Goal: Transaction & Acquisition: Book appointment/travel/reservation

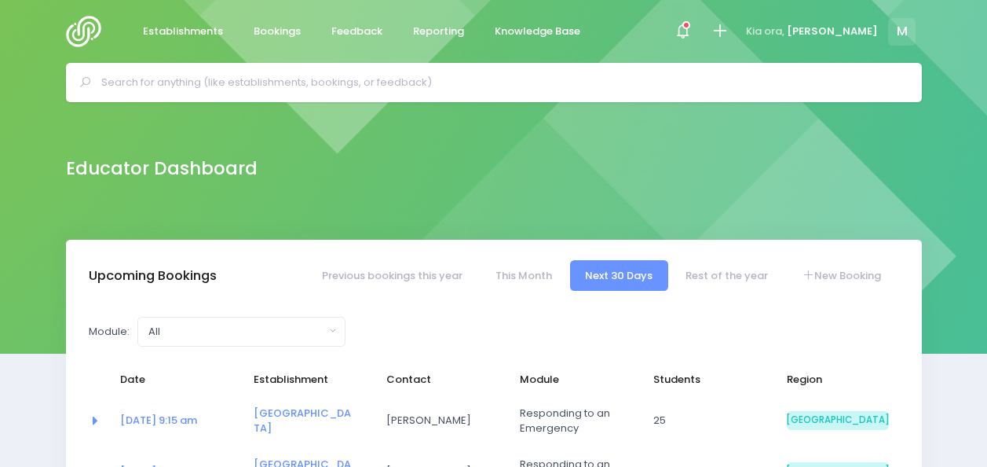
select select "5"
click at [729, 30] on icon at bounding box center [720, 31] width 18 height 18
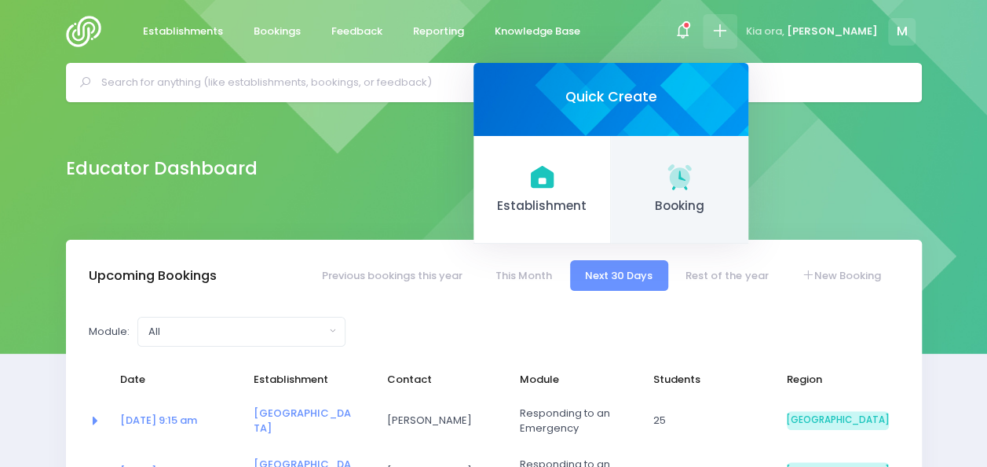
click at [748, 178] on link "Booking" at bounding box center [679, 190] width 137 height 108
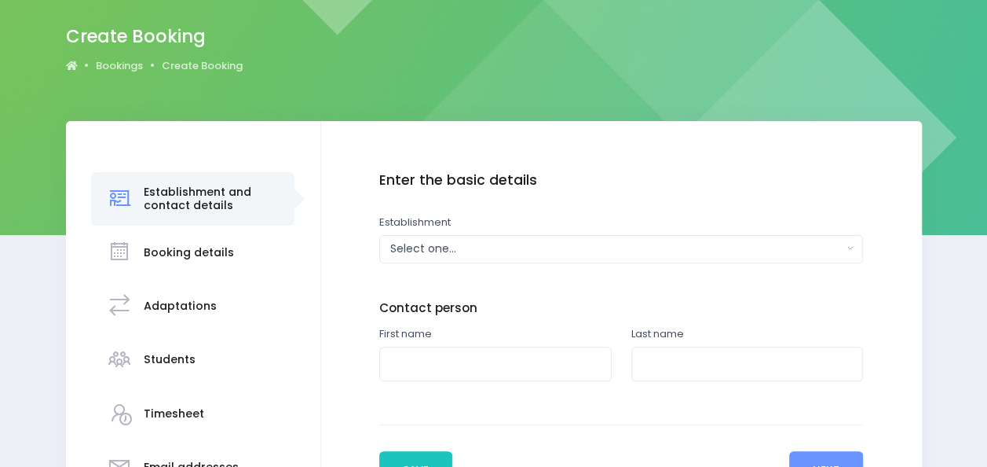
scroll to position [131, 0]
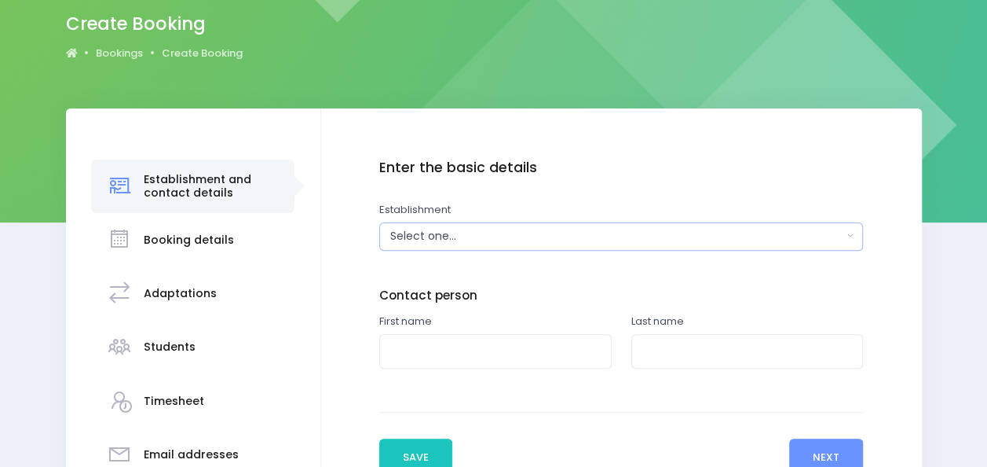
click at [452, 236] on div "Select one..." at bounding box center [616, 236] width 452 height 16
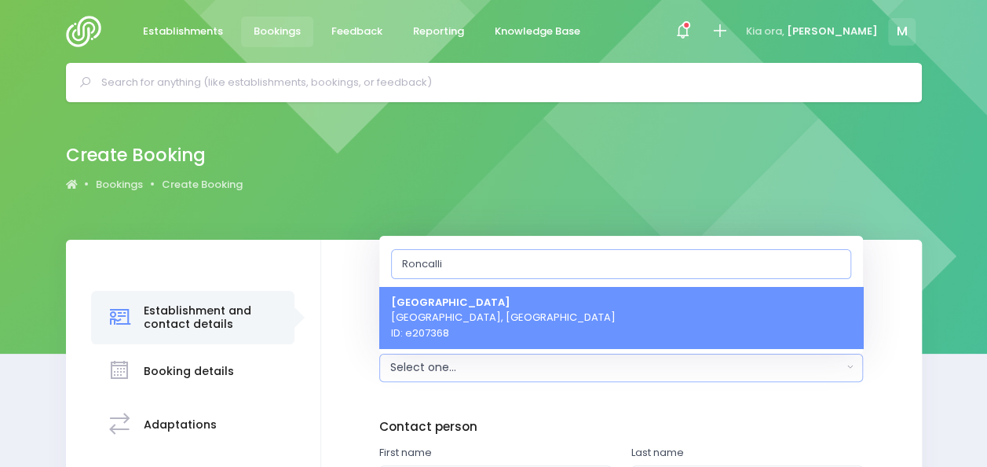
type input "Roncalli"
click at [478, 303] on span "[GEOGRAPHIC_DATA] [GEOGRAPHIC_DATA], [GEOGRAPHIC_DATA] ID: e207368" at bounding box center [503, 317] width 225 height 46
select select "207368"
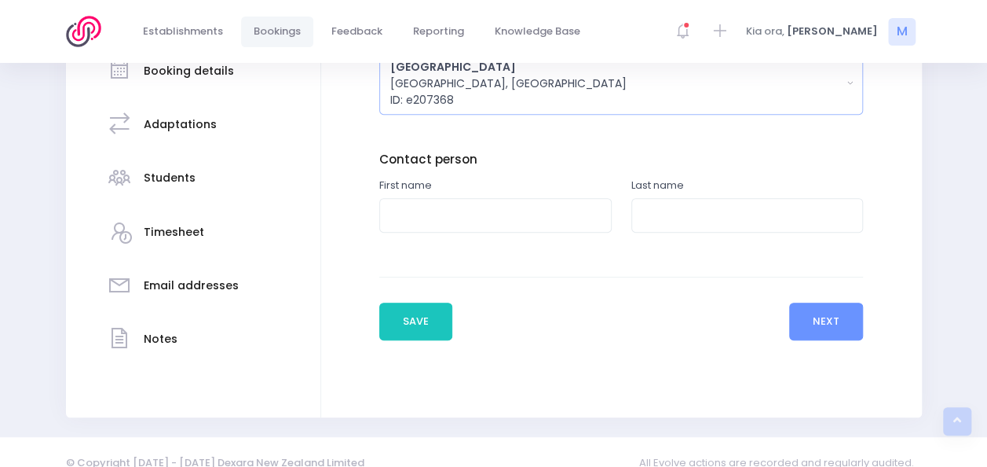
scroll to position [302, 0]
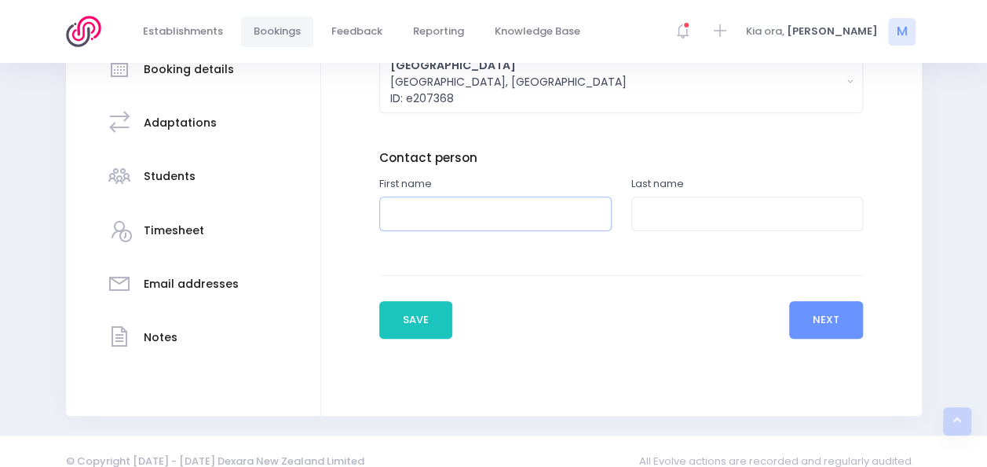
click at [441, 210] on input "text" at bounding box center [495, 213] width 232 height 35
type input "Nic"
click at [649, 209] on input "text" at bounding box center [747, 213] width 232 height 35
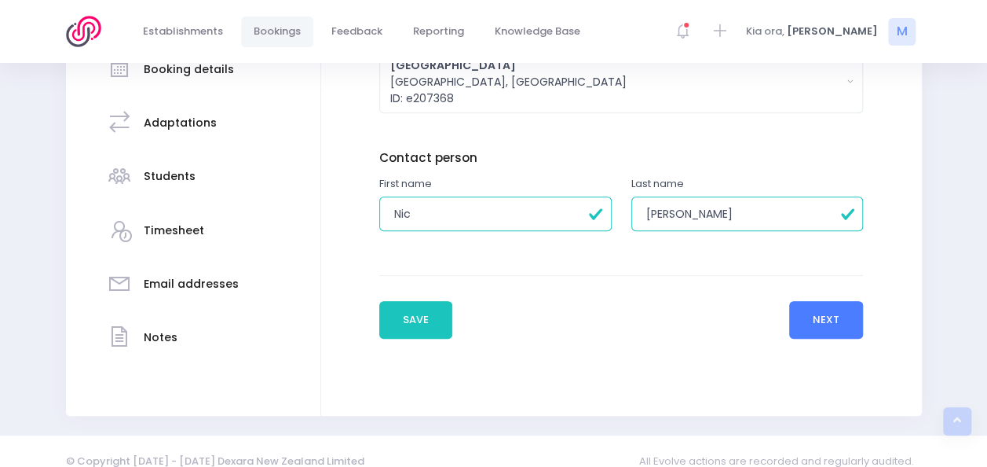
type input "[PERSON_NAME]"
click at [818, 324] on button "Next" at bounding box center [826, 320] width 75 height 38
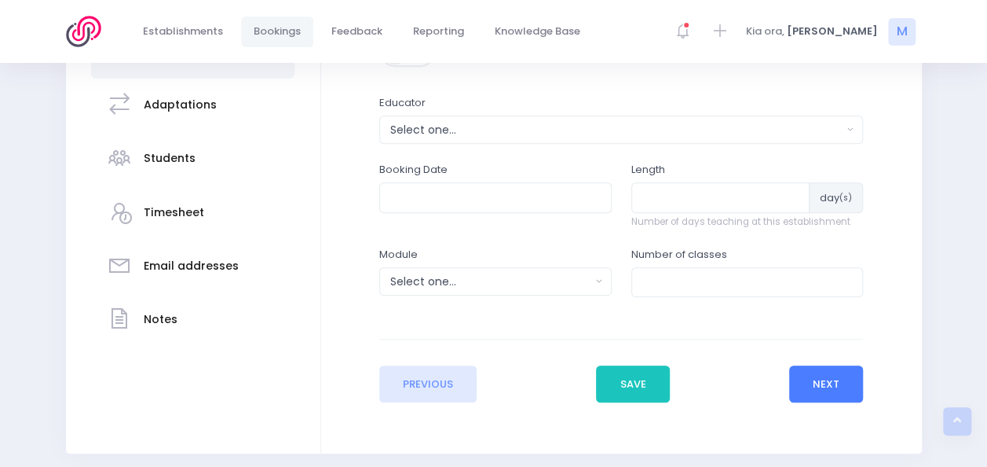
scroll to position [319, 0]
click at [503, 137] on div "Select one..." at bounding box center [616, 131] width 452 height 16
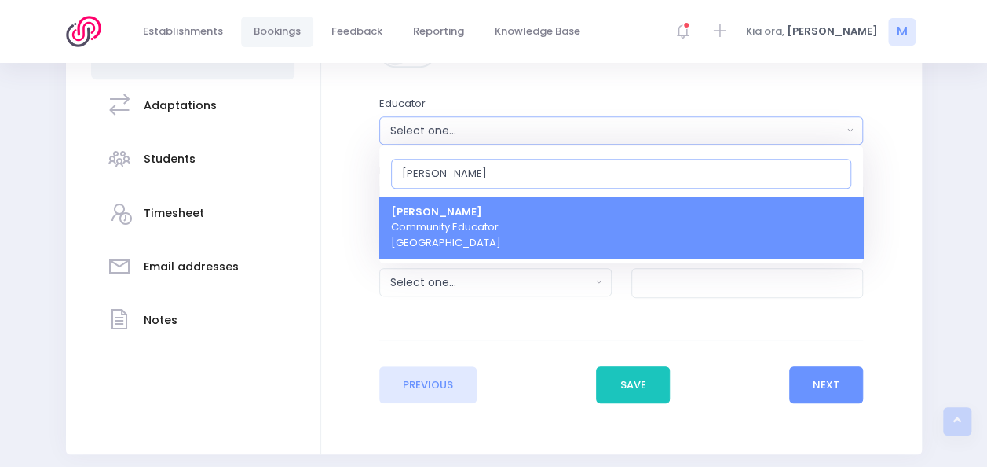
type input "[PERSON_NAME]"
click at [501, 232] on link "[PERSON_NAME] Community Educator [GEOGRAPHIC_DATA]" at bounding box center [621, 227] width 484 height 62
select select "357484"
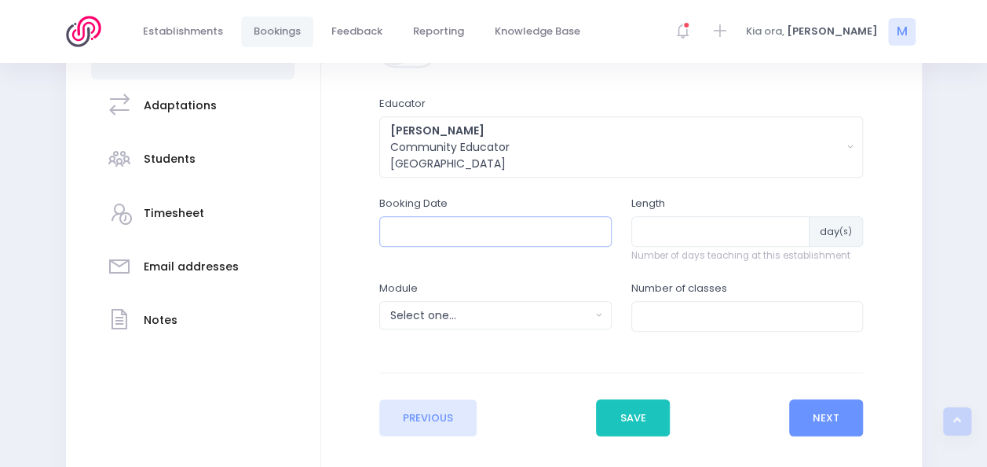
click at [463, 225] on input "text" at bounding box center [495, 231] width 232 height 30
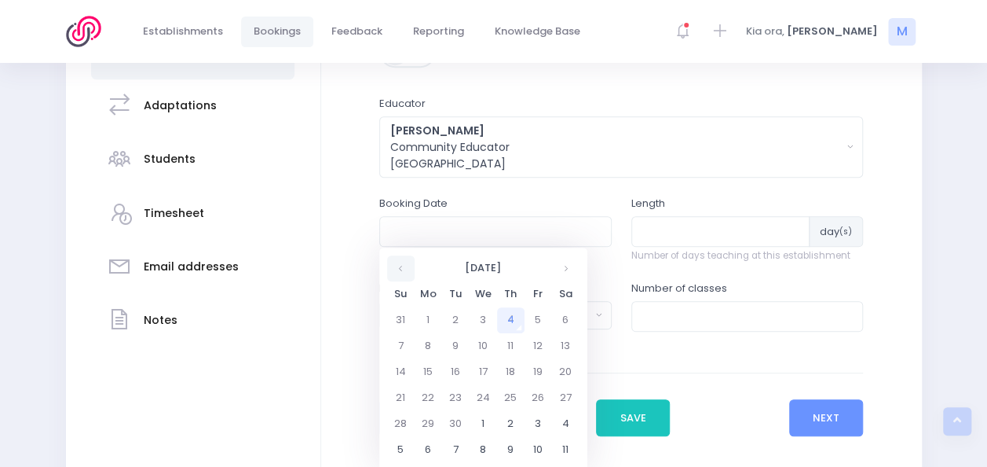
click at [396, 273] on th at bounding box center [400, 268] width 27 height 26
click at [562, 265] on th at bounding box center [565, 268] width 27 height 26
click at [404, 269] on th at bounding box center [400, 268] width 27 height 26
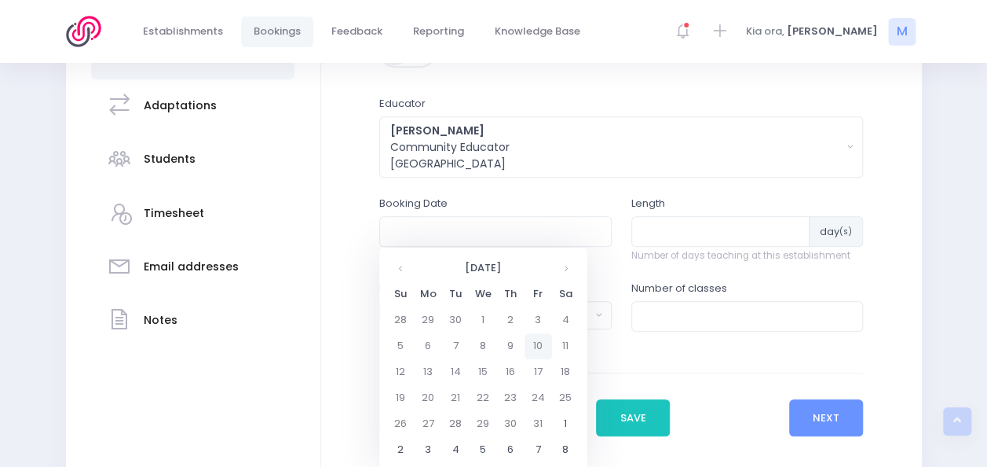
click at [536, 347] on td "10" at bounding box center [538, 346] width 27 height 26
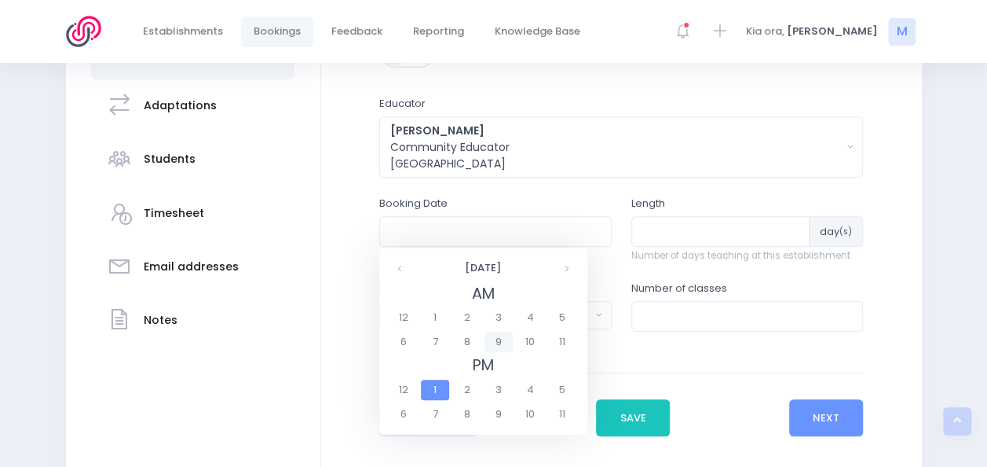
click at [500, 344] on span "9" at bounding box center [498, 341] width 27 height 20
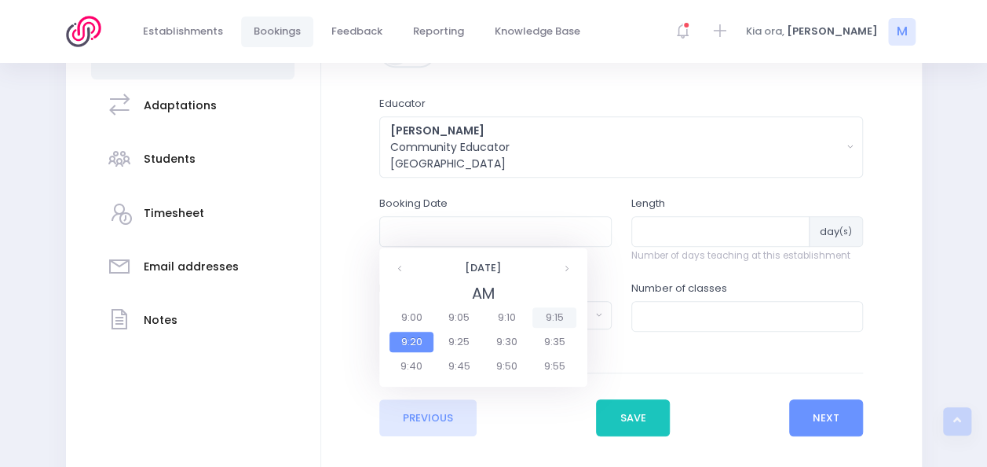
click at [556, 313] on span "9:15" at bounding box center [555, 317] width 44 height 20
type input "[DATE] 09:15 AM"
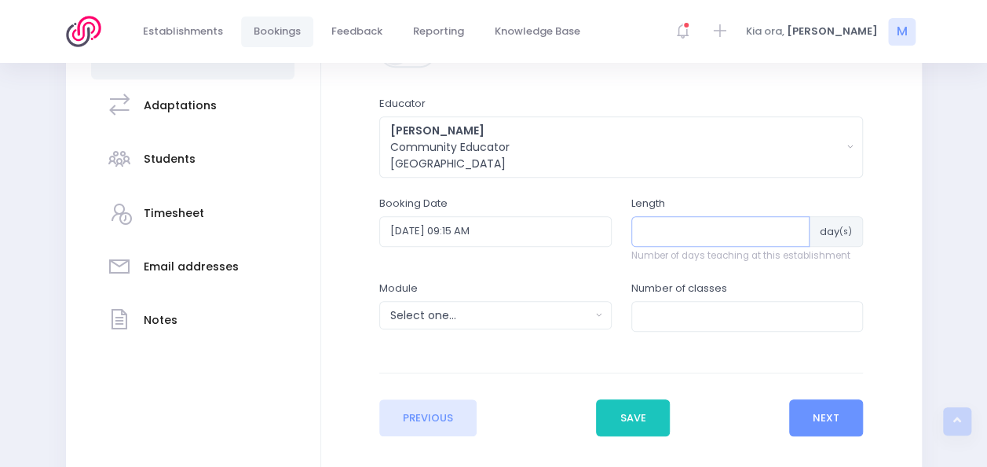
click at [688, 232] on input "number" at bounding box center [720, 231] width 179 height 30
type input "1"
click at [794, 225] on input "1" at bounding box center [720, 231] width 179 height 30
click at [705, 317] on input "number" at bounding box center [747, 316] width 232 height 30
type input "4"
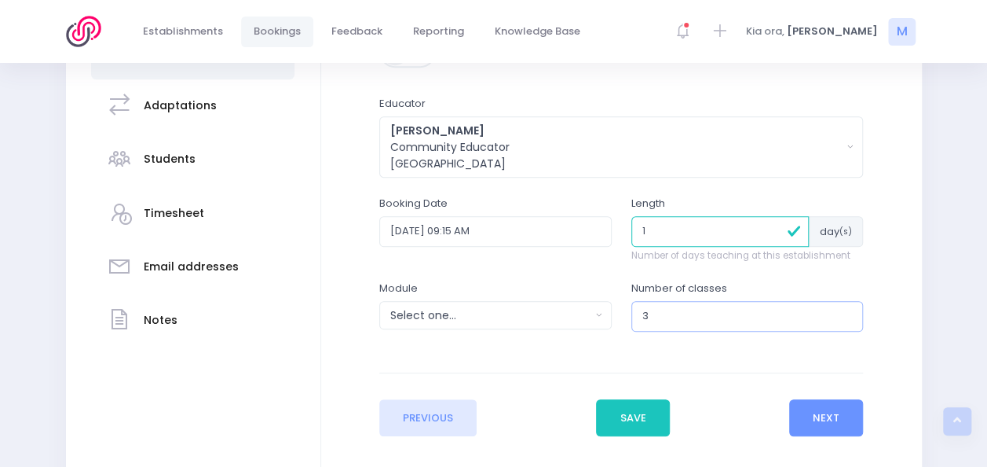
type input "3"
click at [539, 307] on div "Select one..." at bounding box center [490, 315] width 200 height 16
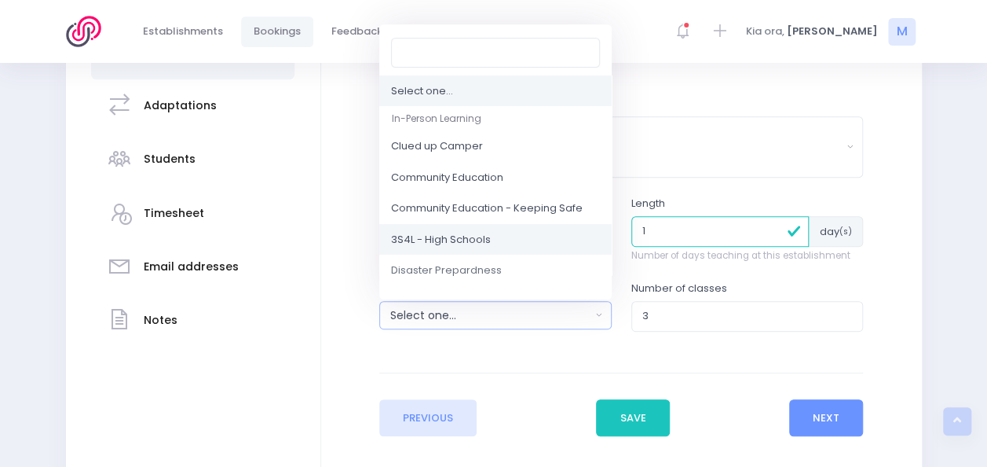
click at [492, 243] on link "3S4L - High Schools" at bounding box center [495, 239] width 232 height 31
select select "3S4L - High Schools"
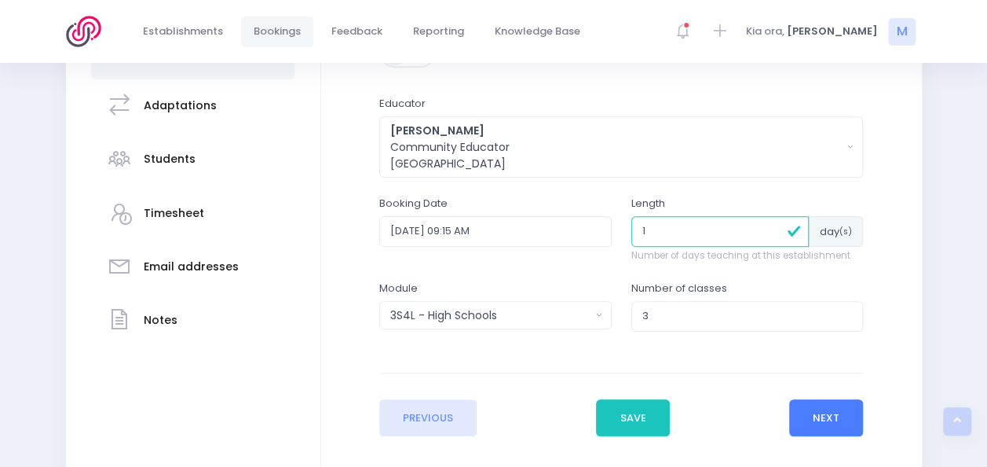
click at [827, 413] on button "Next" at bounding box center [826, 418] width 75 height 38
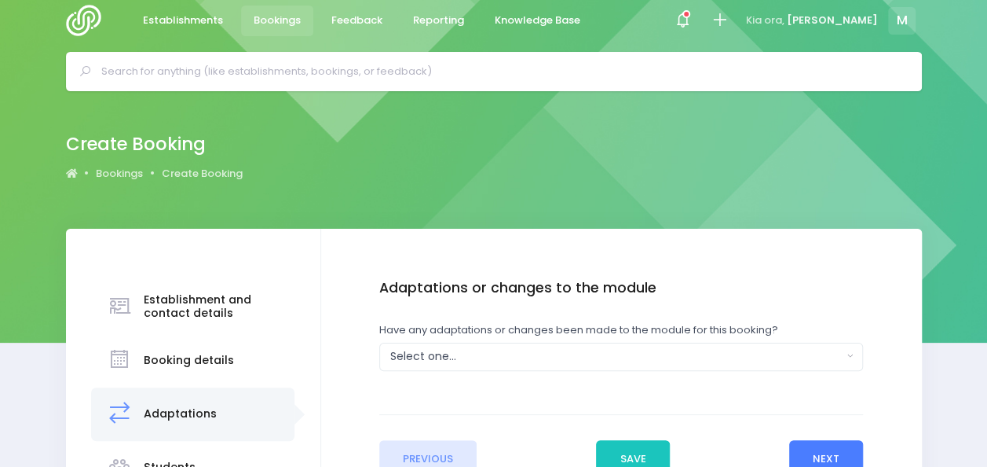
scroll to position [0, 0]
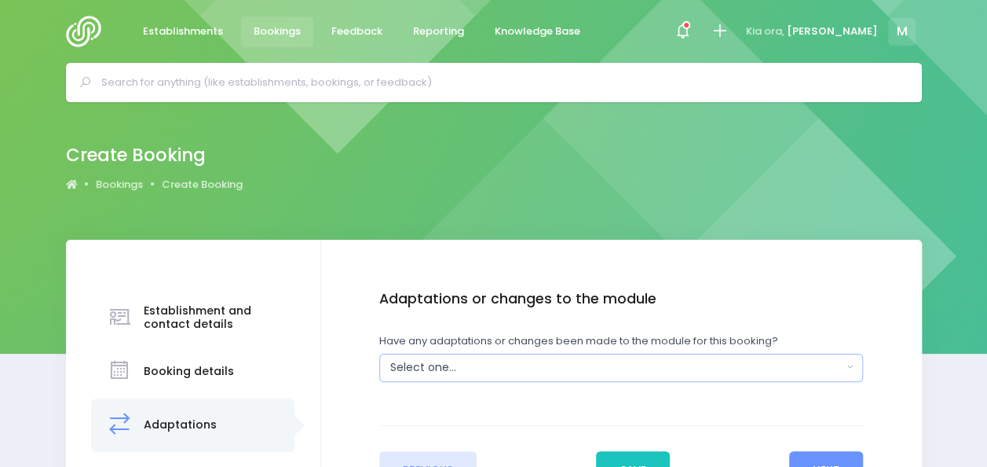
click at [525, 375] on div "Select one..." at bounding box center [616, 367] width 452 height 16
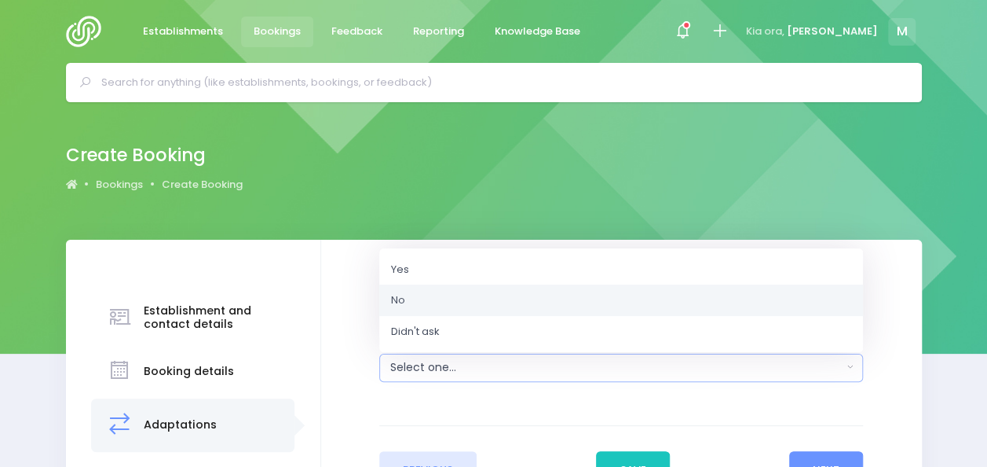
click at [448, 292] on link "No" at bounding box center [621, 299] width 484 height 31
select select "No"
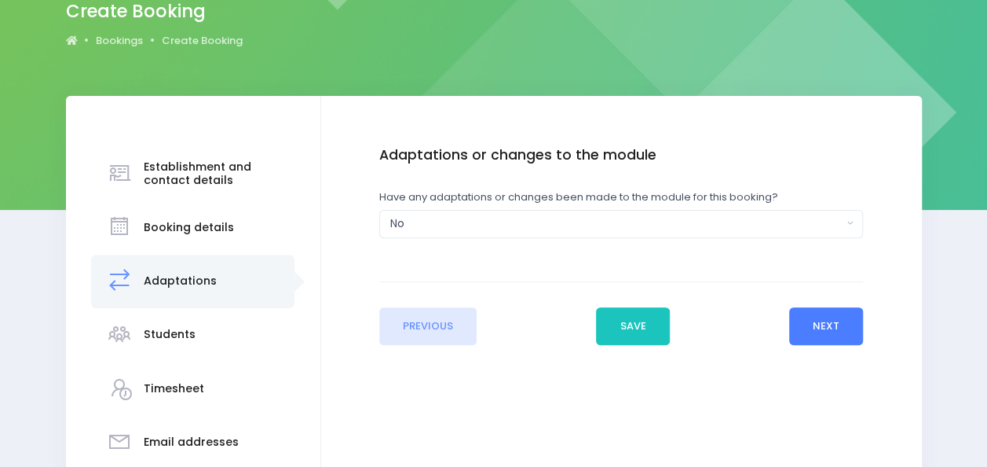
click at [822, 317] on button "Next" at bounding box center [826, 326] width 75 height 38
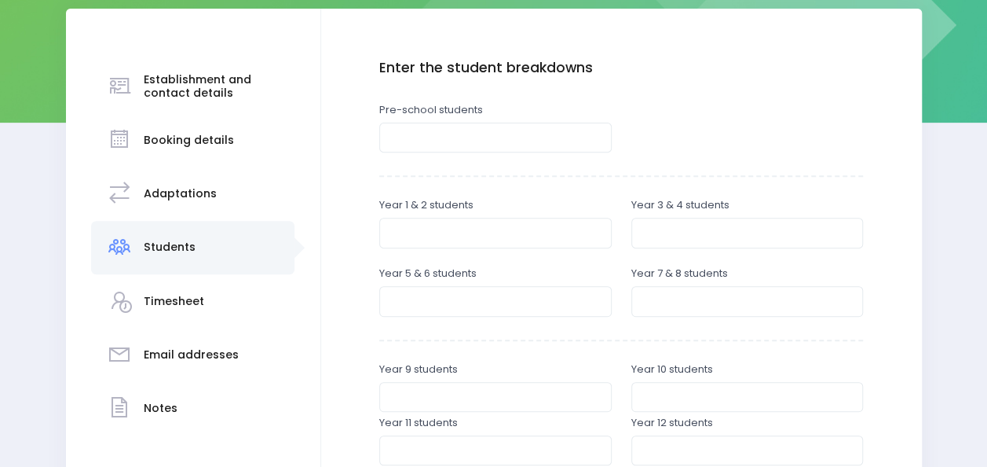
scroll to position [274, 0]
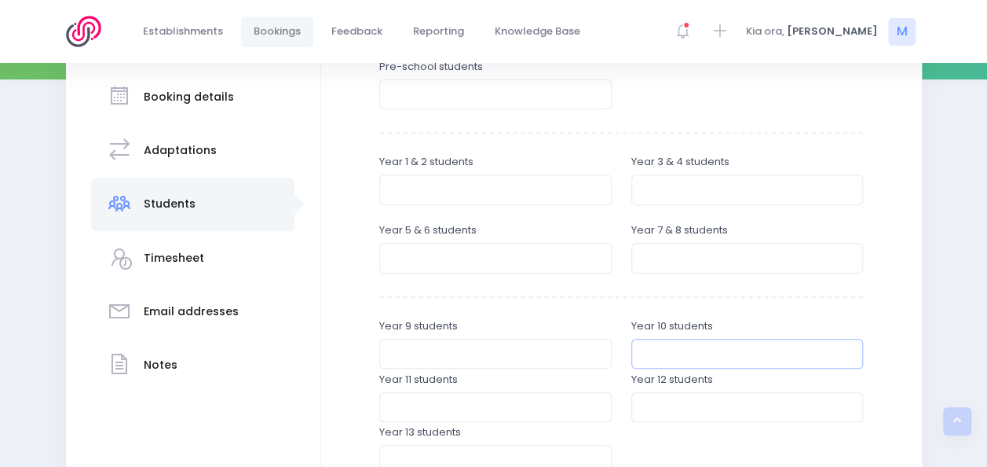
click at [715, 359] on input "number" at bounding box center [747, 354] width 232 height 30
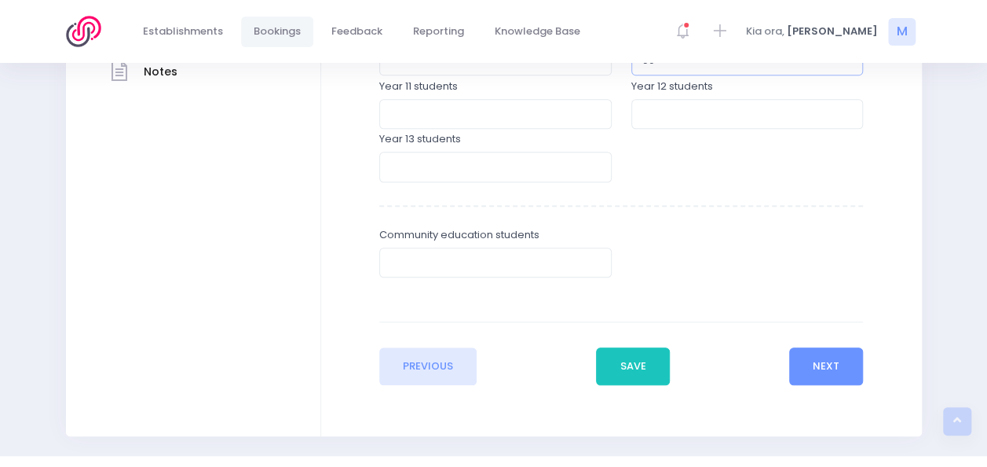
scroll to position [573, 0]
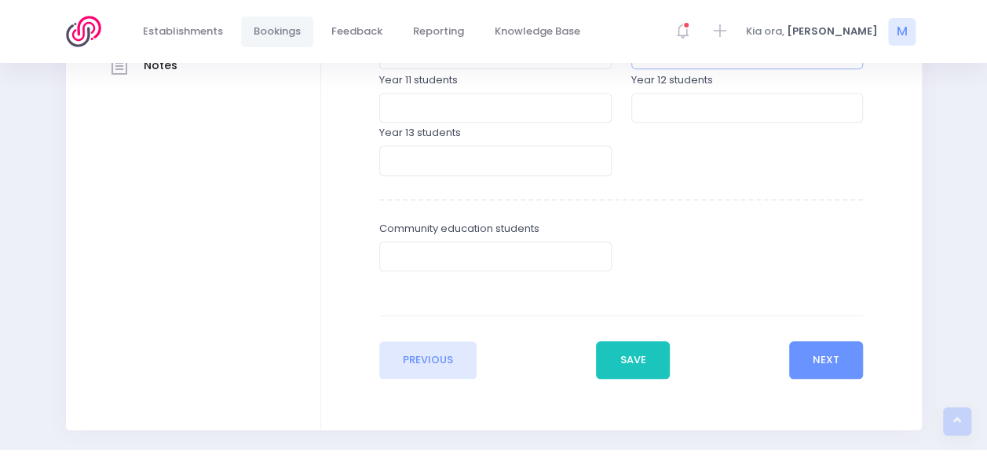
type input "60"
click at [386, 259] on input "number" at bounding box center [495, 256] width 232 height 30
type input "3"
click at [836, 362] on button "Next" at bounding box center [826, 360] width 75 height 38
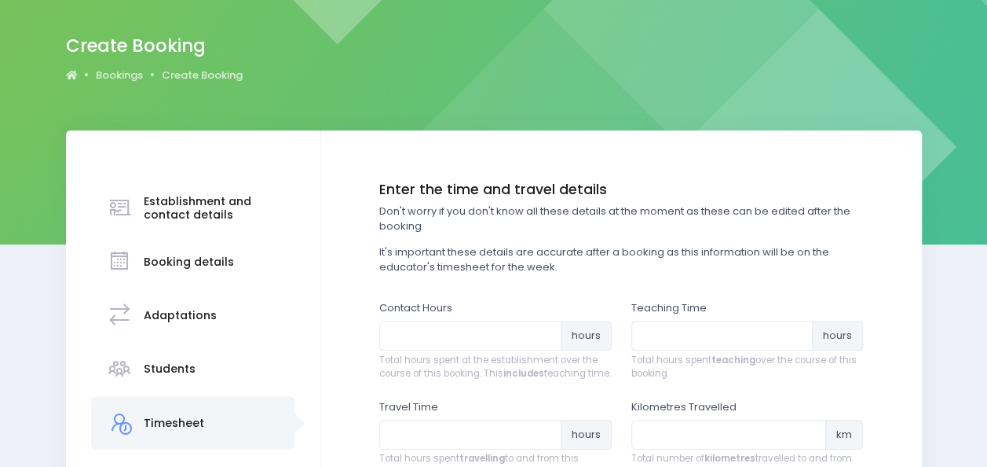
scroll to position [119, 0]
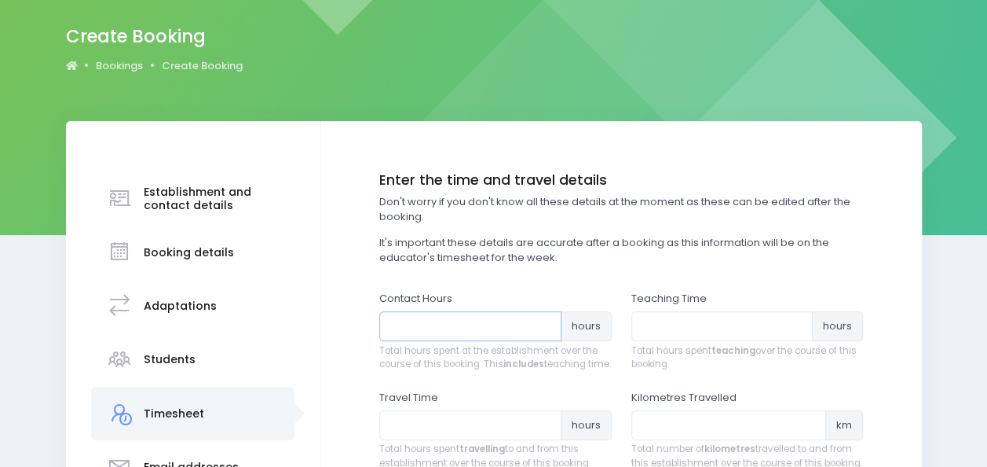
click at [452, 330] on input "number" at bounding box center [470, 326] width 182 height 30
type input "3.5"
click at [688, 338] on input "number" at bounding box center [722, 326] width 182 height 30
type input "2.25"
click at [405, 430] on input "number" at bounding box center [470, 425] width 182 height 30
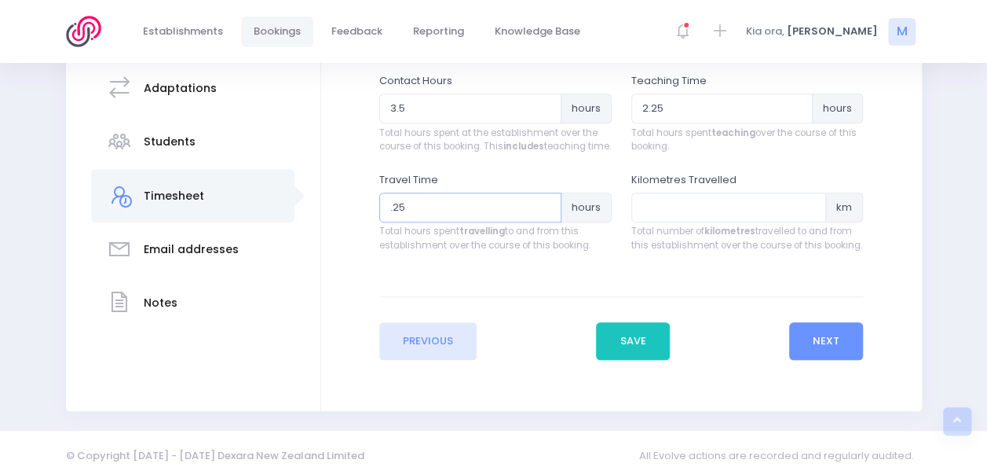
scroll to position [345, 0]
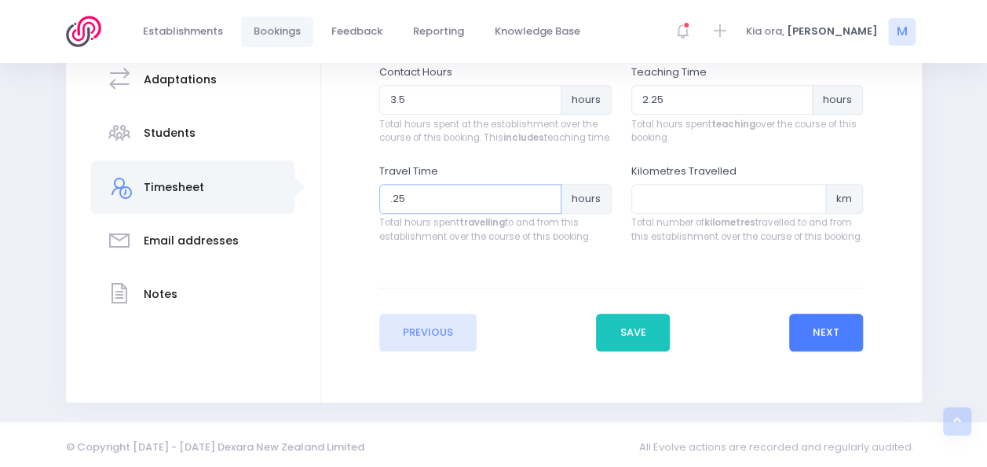
type input ".25"
click at [817, 342] on button "Next" at bounding box center [826, 332] width 75 height 38
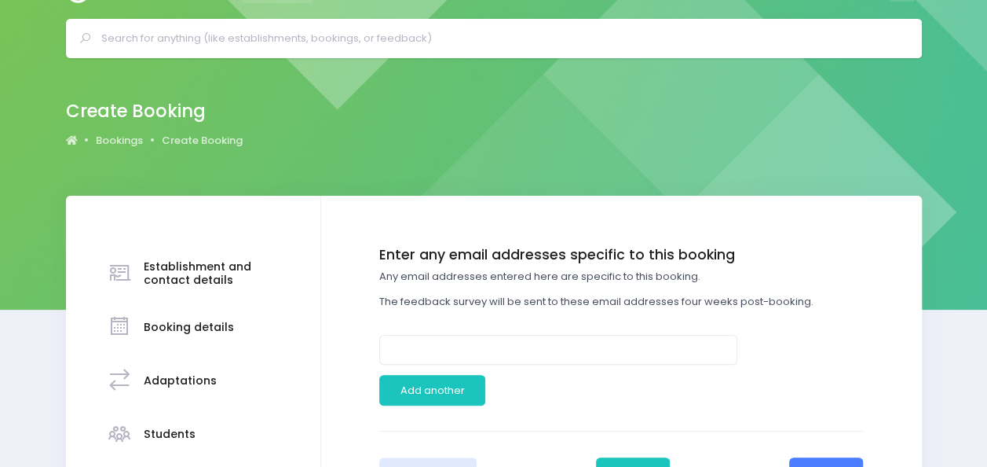
scroll to position [0, 0]
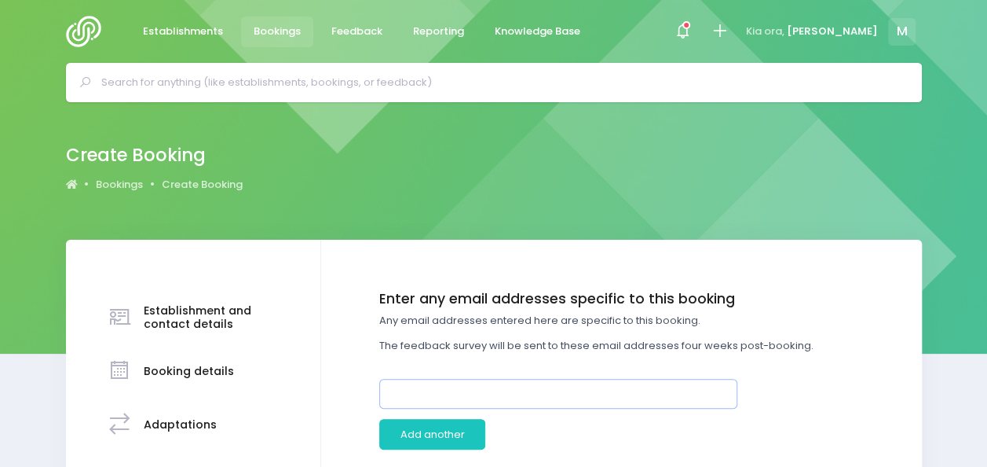
click at [485, 387] on input "email" at bounding box center [558, 394] width 358 height 30
paste input "[PERSON_NAME][EMAIL_ADDRESS][DOMAIN_NAME]>"
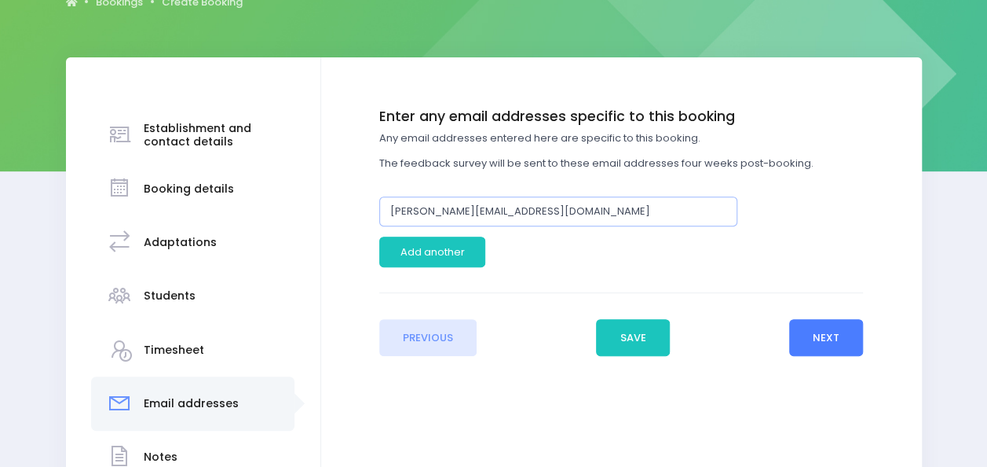
type input "[PERSON_NAME][EMAIL_ADDRESS][DOMAIN_NAME]"
click at [834, 342] on button "Next" at bounding box center [826, 338] width 75 height 38
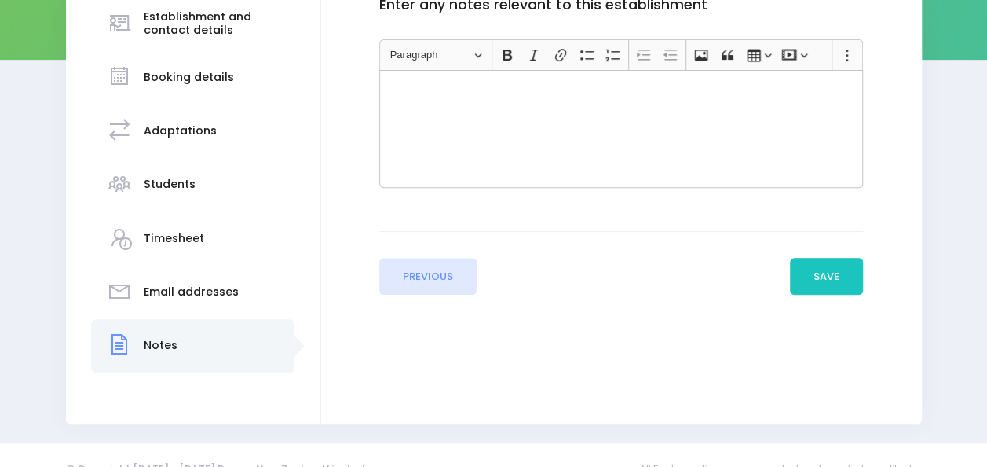
scroll to position [320, 0]
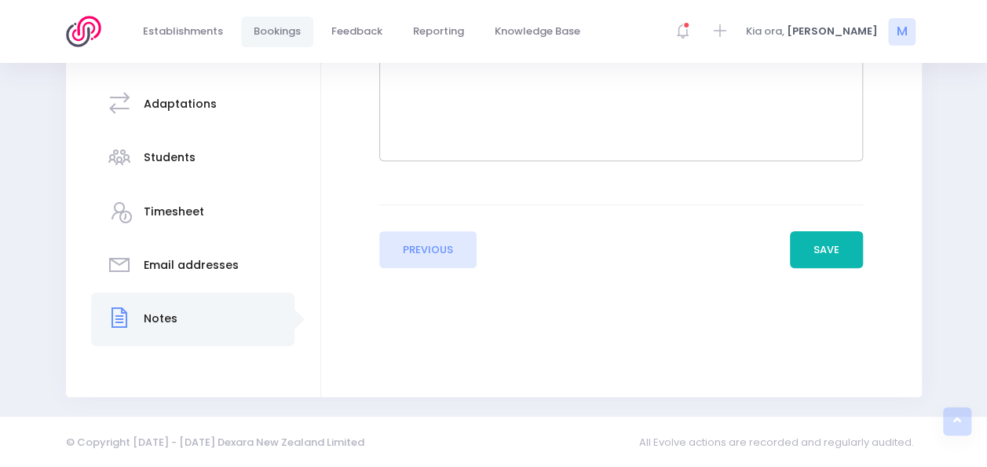
click at [836, 245] on button "Save" at bounding box center [827, 250] width 74 height 38
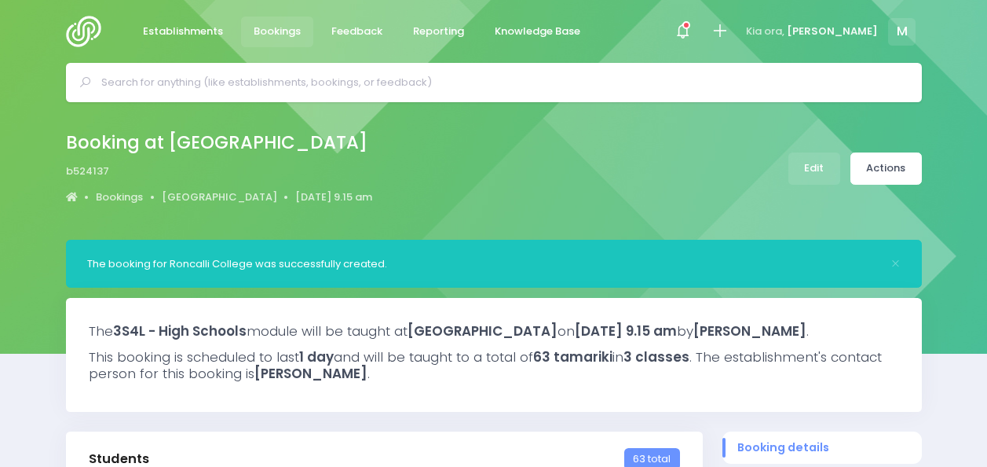
select select "5"
click at [886, 171] on link "Actions" at bounding box center [886, 168] width 71 height 32
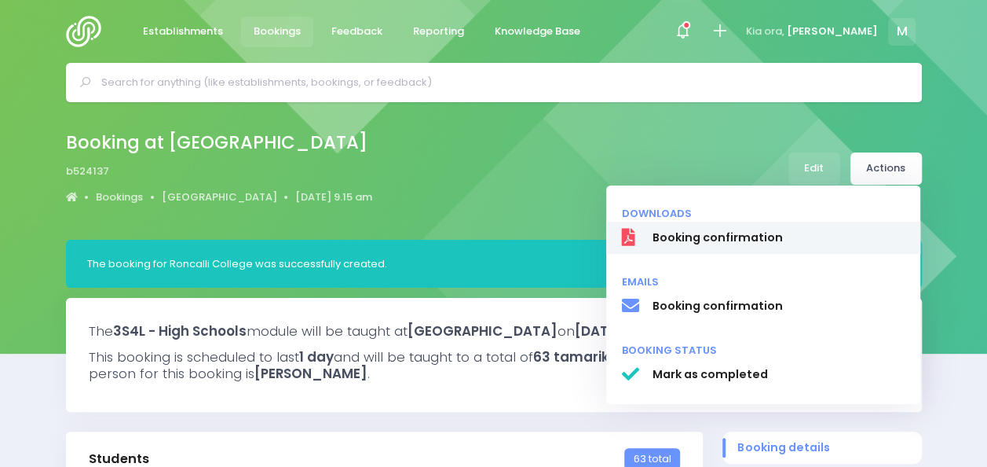
click at [775, 242] on span "Booking confirmation" at bounding box center [778, 237] width 253 height 16
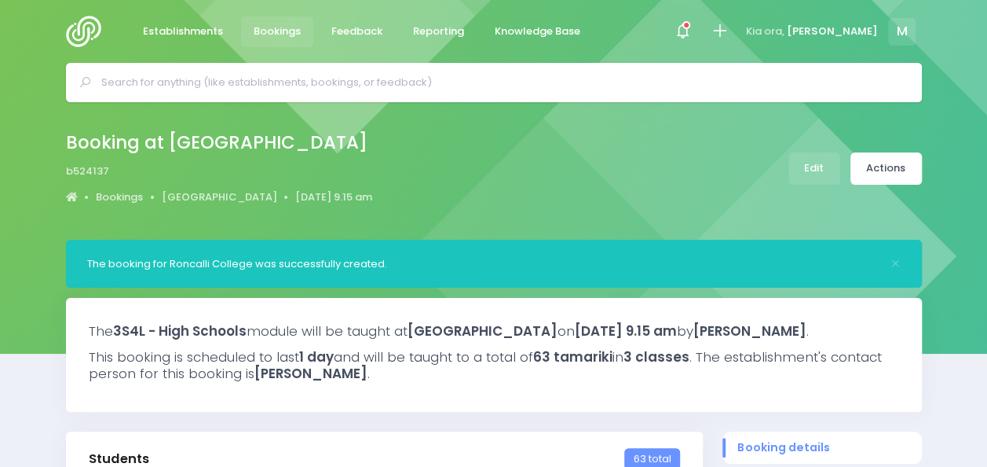
click at [936, 51] on div "Establishments Bookings Feedback Reporting Knowledge Base Notifications Mark al…" at bounding box center [493, 31] width 895 height 63
click at [729, 25] on icon at bounding box center [720, 31] width 18 height 18
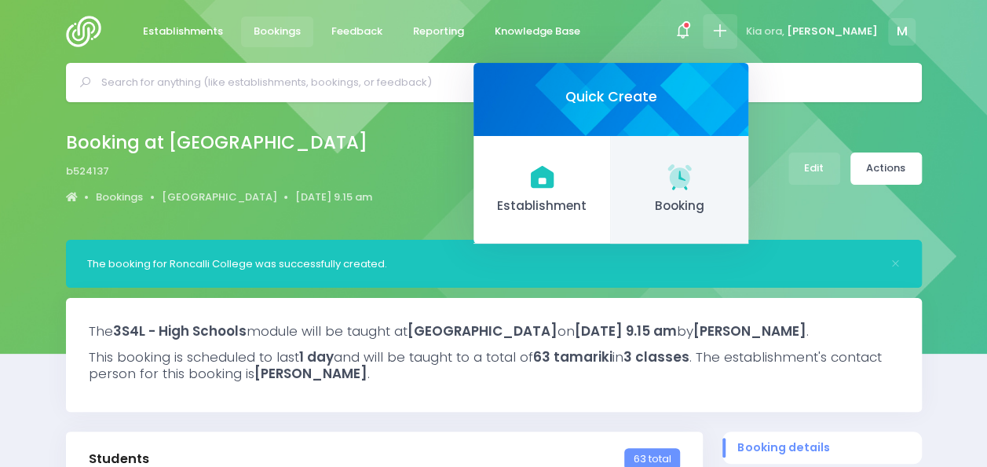
click at [691, 179] on icon at bounding box center [680, 176] width 24 height 24
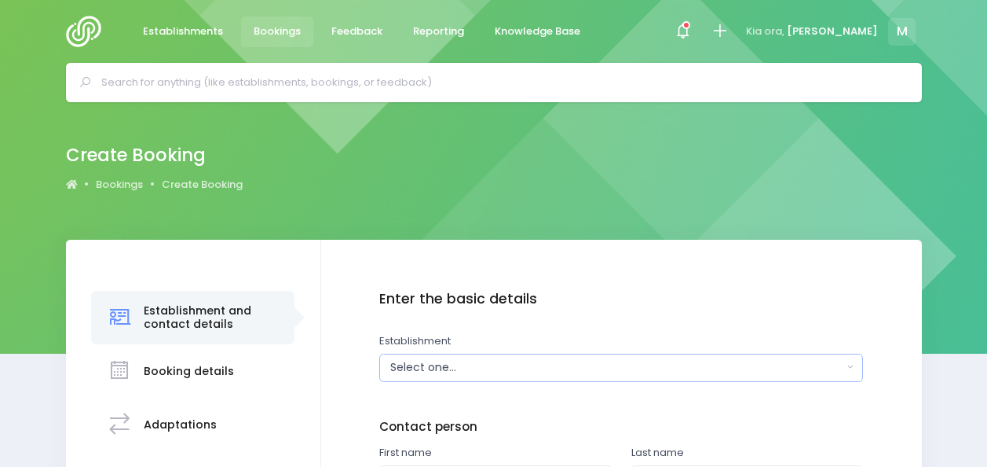
click at [509, 369] on div "Select one..." at bounding box center [616, 367] width 452 height 16
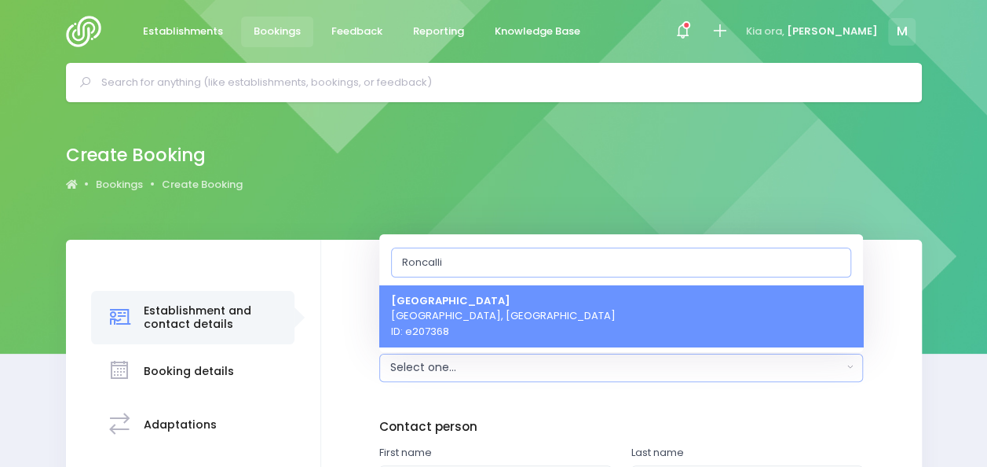
type input "Roncalli"
click at [506, 300] on span "[GEOGRAPHIC_DATA] [GEOGRAPHIC_DATA], [GEOGRAPHIC_DATA] ID: e207368" at bounding box center [503, 315] width 225 height 46
select select "207368"
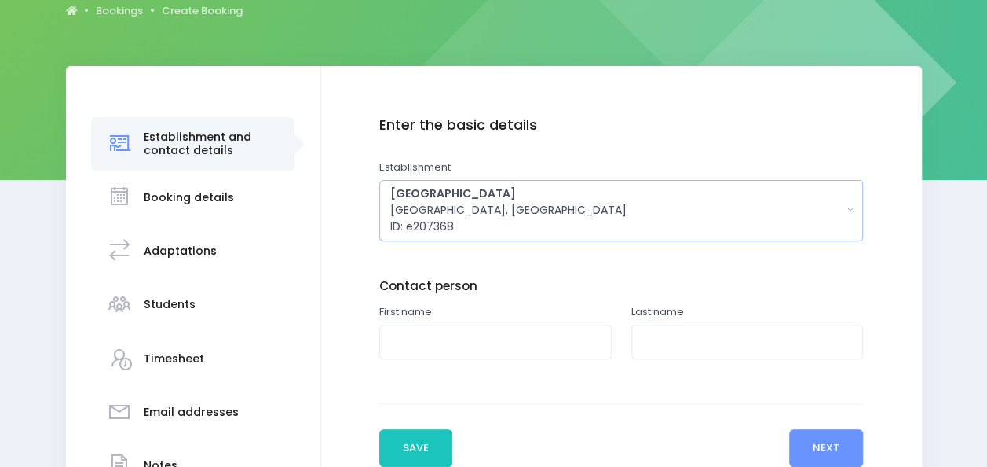
scroll to position [174, 0]
click at [446, 350] on input "text" at bounding box center [495, 341] width 232 height 35
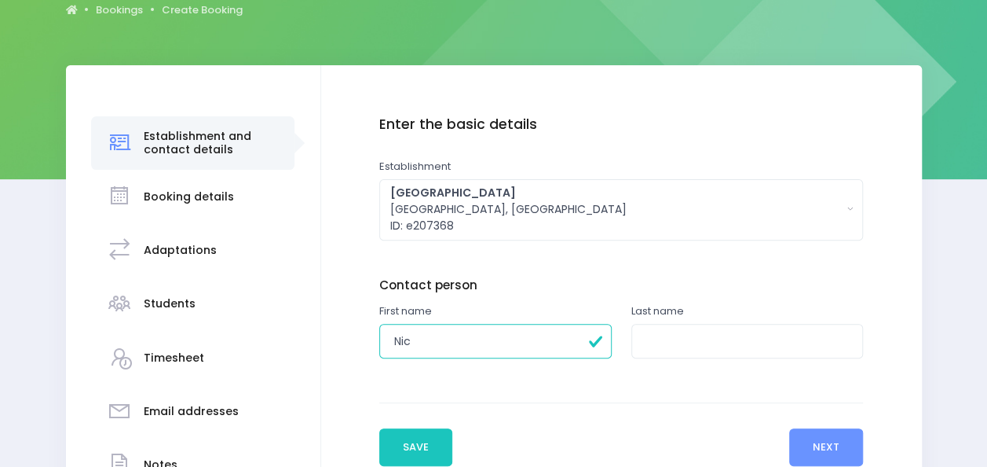
type input "Nic"
type input "[PERSON_NAME]"
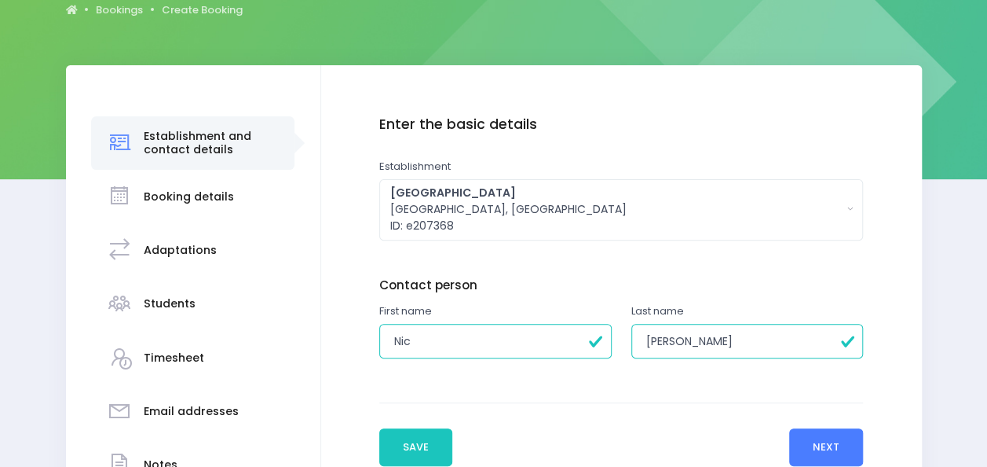
click at [828, 451] on button "Next" at bounding box center [826, 447] width 75 height 38
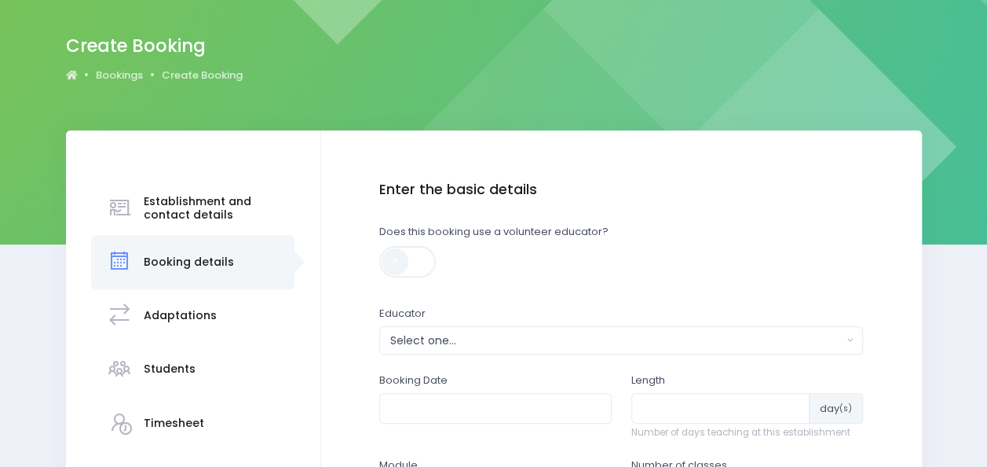
scroll to position [155, 0]
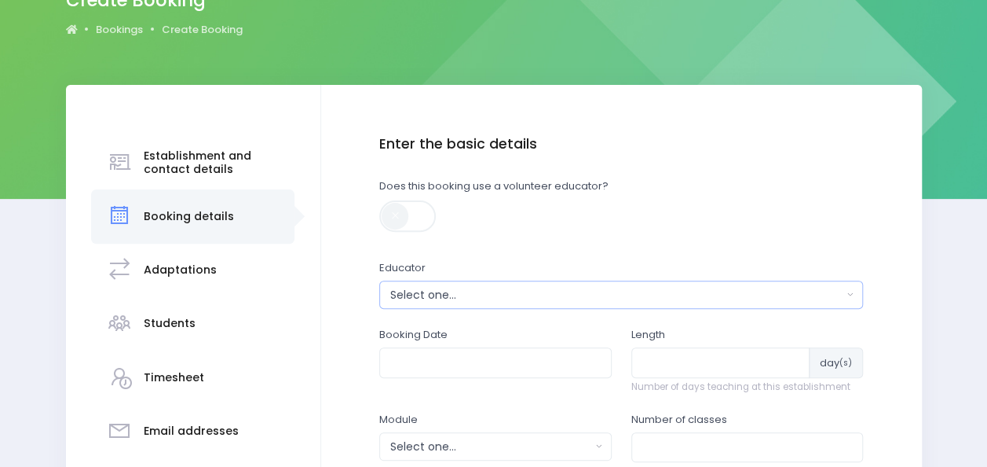
click at [669, 299] on div "Select one..." at bounding box center [616, 295] width 452 height 16
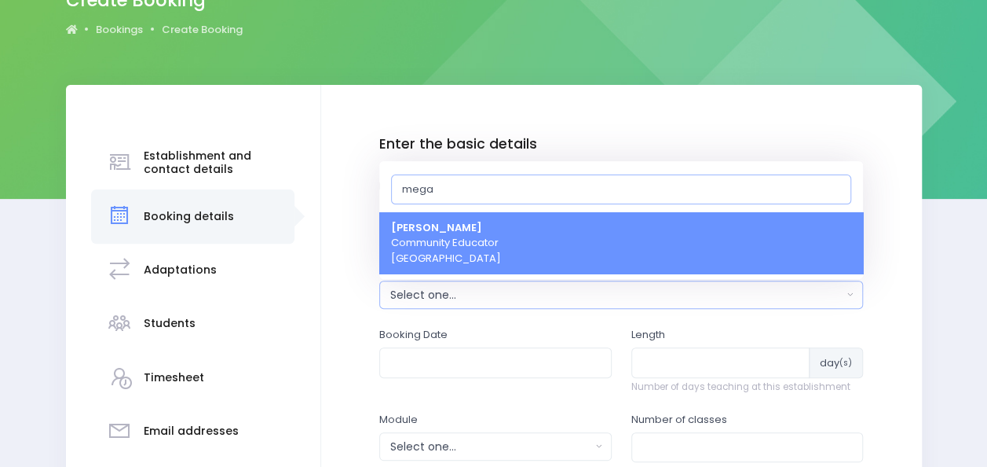
type input "mega"
click at [644, 240] on link "[PERSON_NAME] Community Educator [GEOGRAPHIC_DATA]" at bounding box center [621, 243] width 484 height 62
select select "357484"
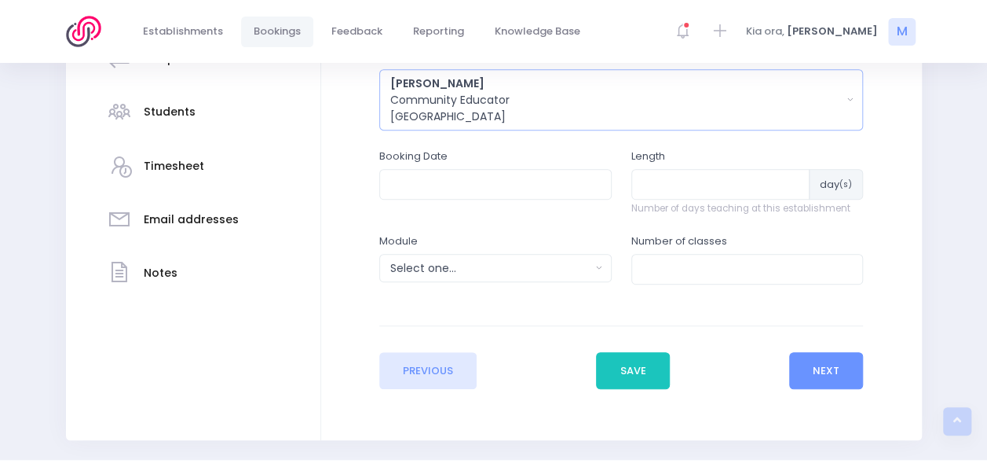
scroll to position [379, 0]
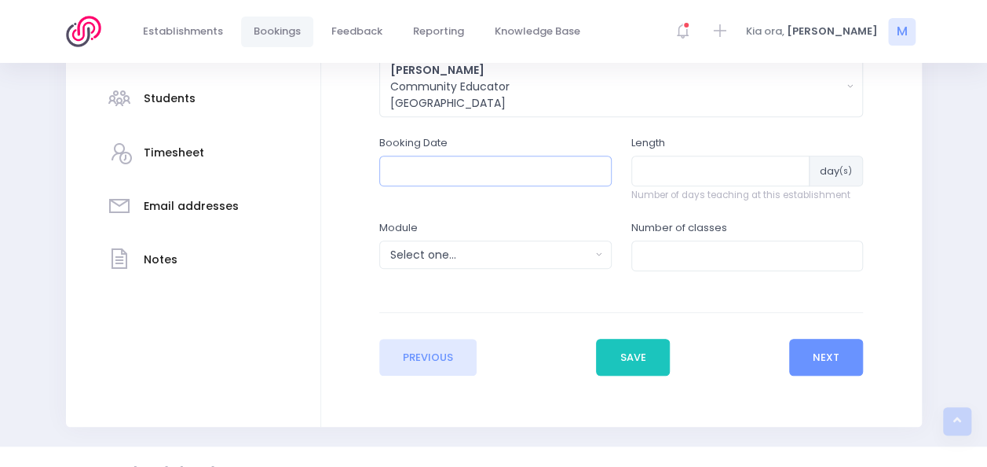
click at [487, 157] on input "text" at bounding box center [495, 171] width 232 height 30
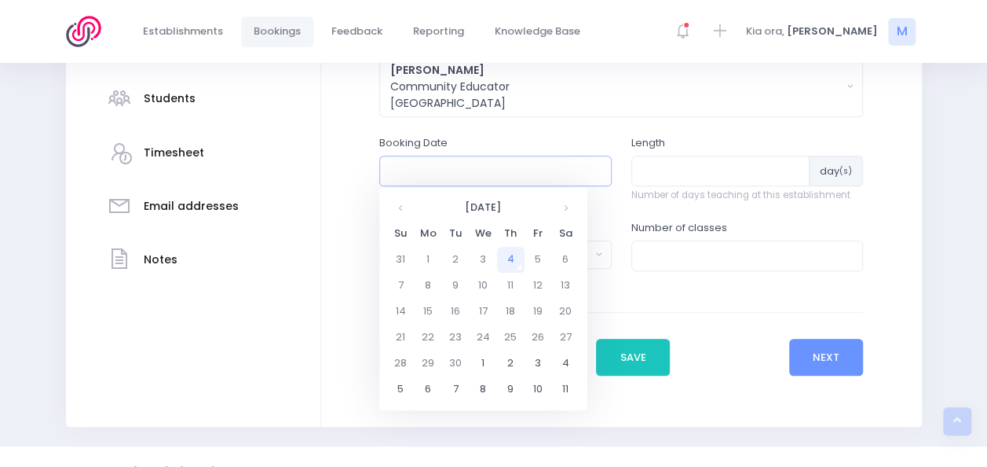
type input "[DATE] 09:15 AM"
type input "1"
type input "3"
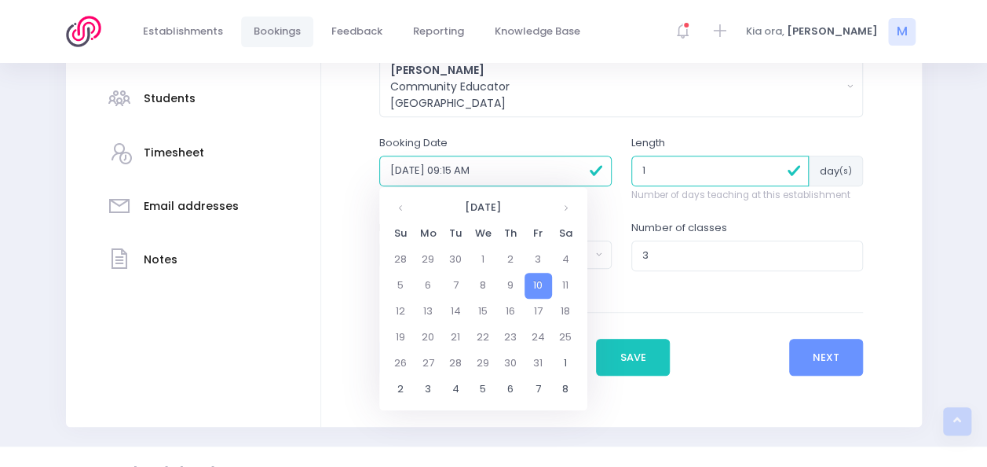
click at [402, 171] on input "[DATE] 09:15 AM" at bounding box center [495, 171] width 232 height 30
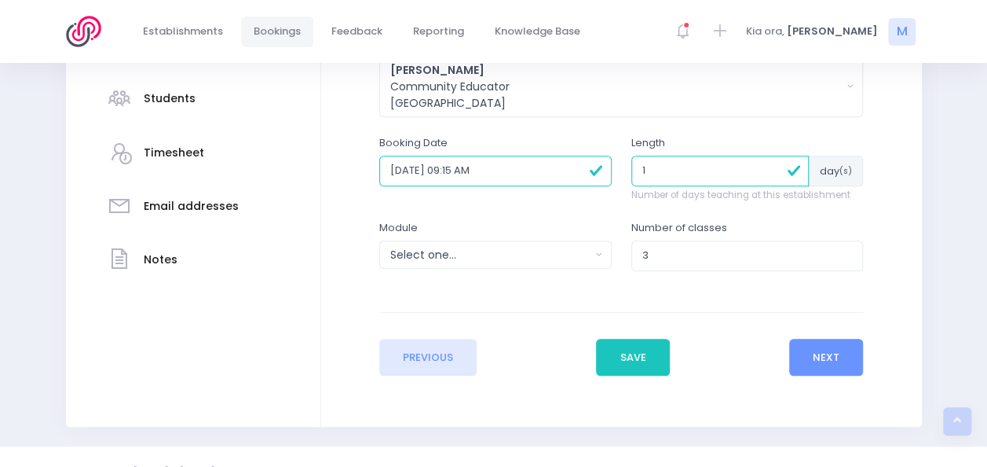
type input "[DATE] 09:15 AM"
click at [663, 251] on input "3" at bounding box center [747, 255] width 232 height 30
type input "2"
click at [543, 255] on div "Select one..." at bounding box center [490, 255] width 200 height 16
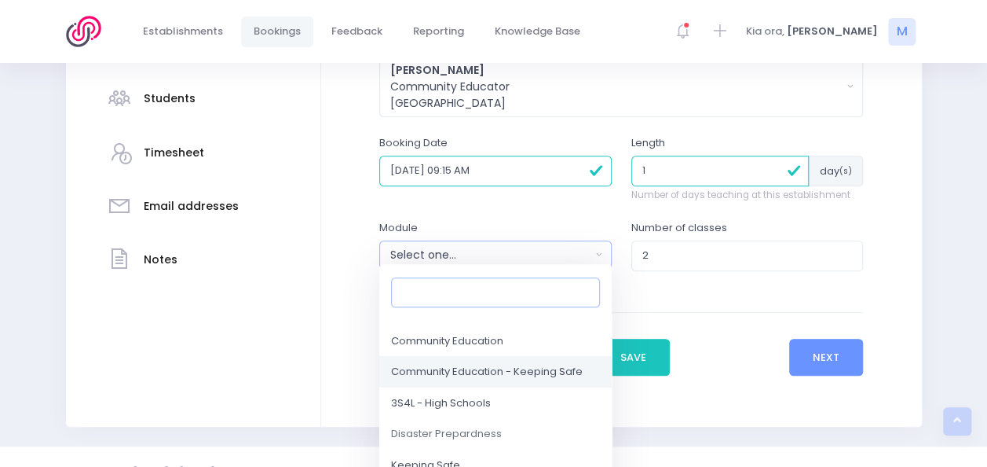
scroll to position [152, 0]
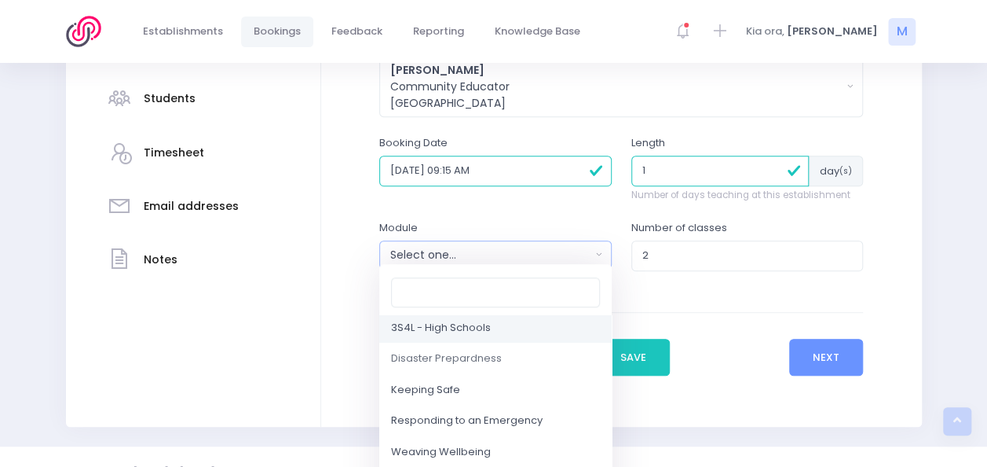
click at [459, 325] on span "3S4L - High Schools" at bounding box center [441, 328] width 100 height 16
select select "3S4L - High Schools"
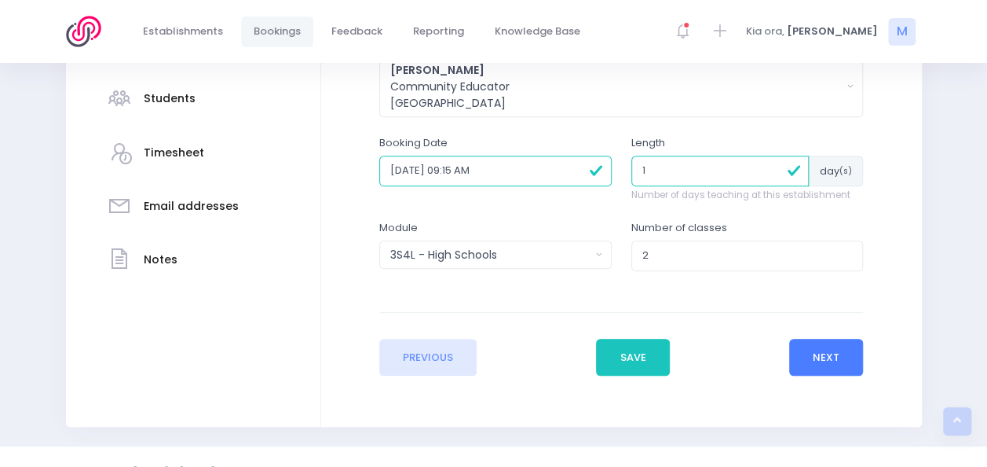
click at [815, 355] on button "Next" at bounding box center [826, 358] width 75 height 38
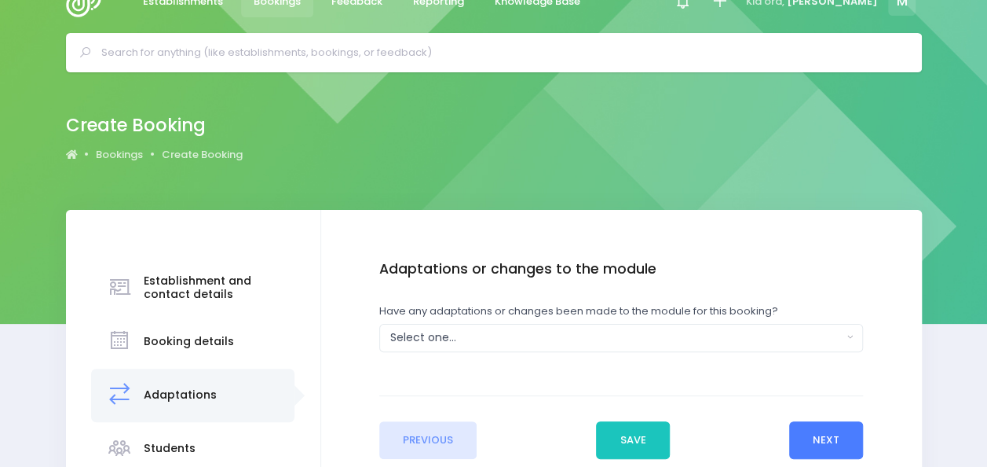
scroll to position [0, 0]
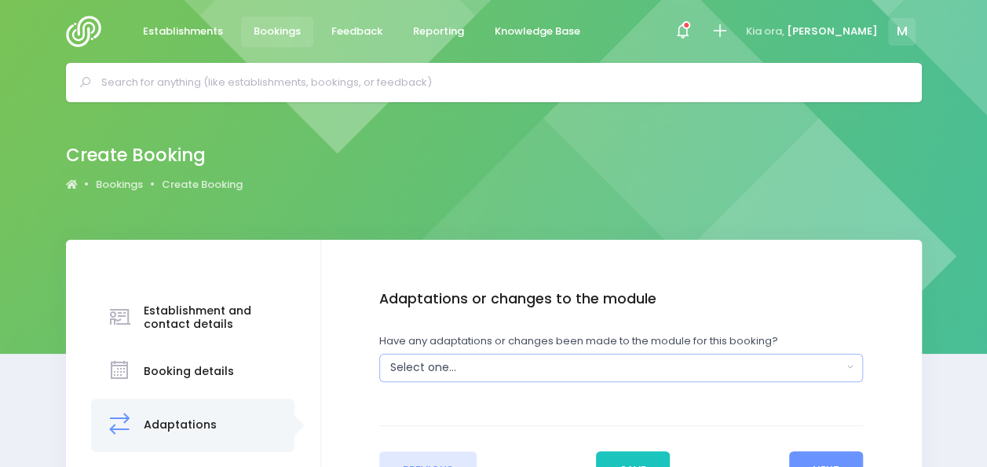
click at [614, 368] on div "Select one..." at bounding box center [616, 367] width 452 height 16
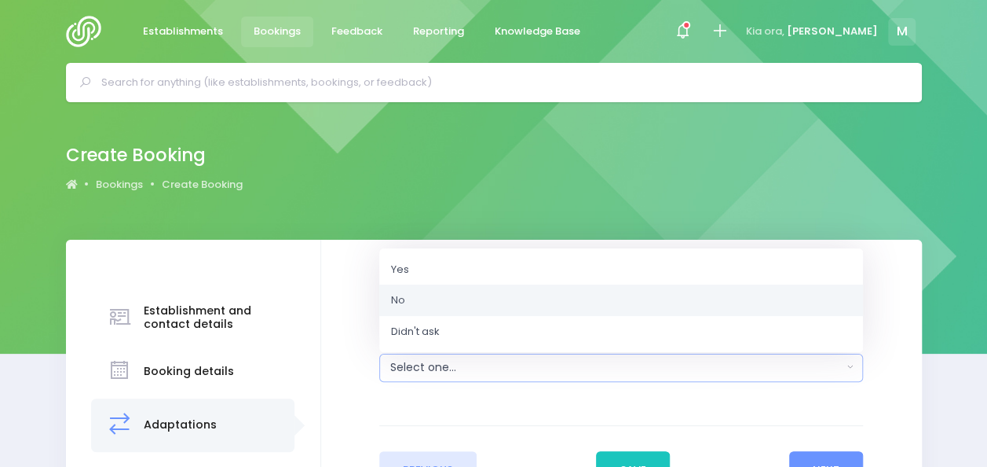
click at [556, 294] on link "No" at bounding box center [621, 299] width 484 height 31
select select "No"
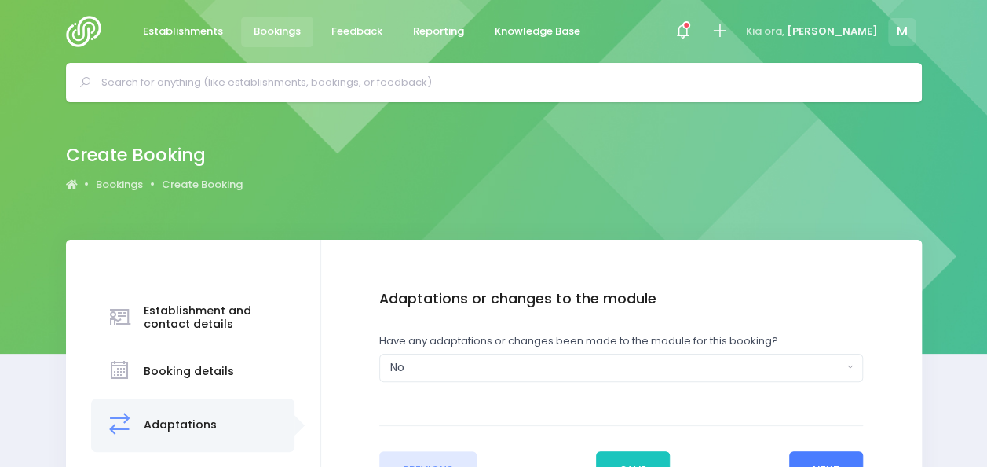
click at [825, 459] on button "Next" at bounding box center [826, 470] width 75 height 38
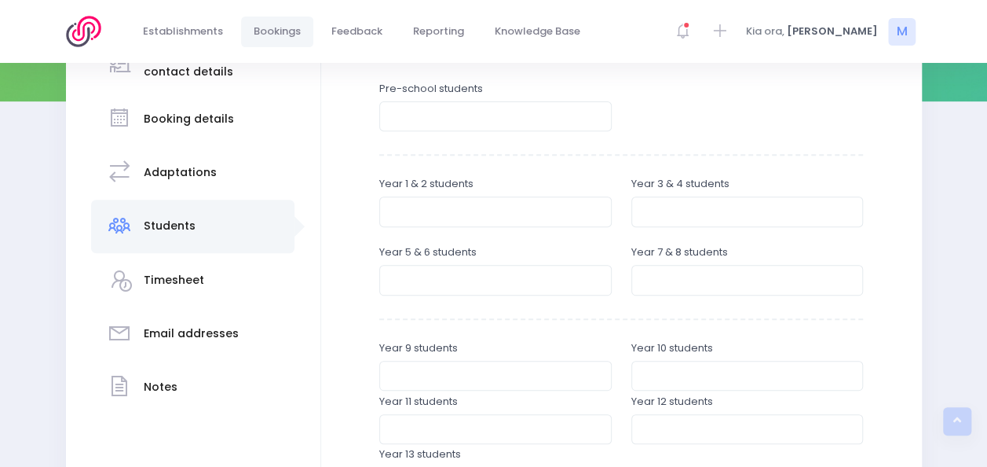
scroll to position [253, 0]
click at [655, 364] on input "number" at bounding box center [747, 375] width 232 height 30
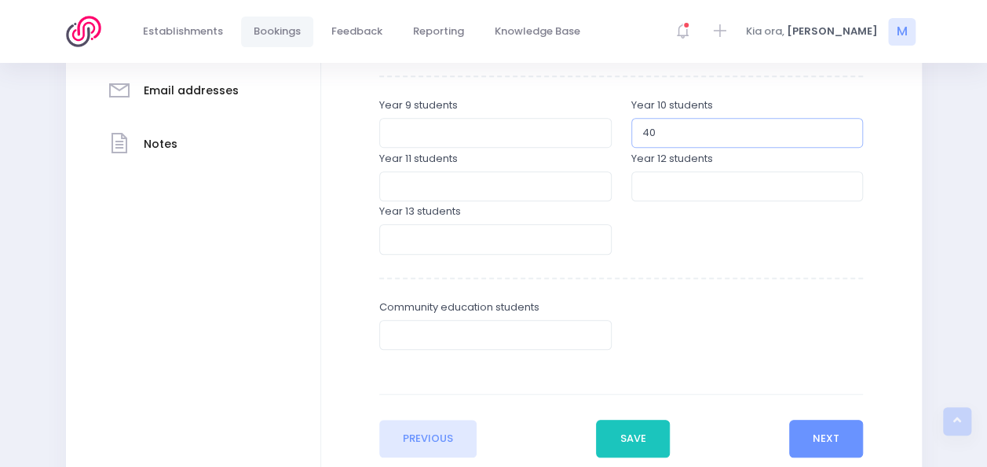
scroll to position [496, 0]
type input "40"
click at [460, 342] on input "number" at bounding box center [495, 334] width 232 height 30
type input "2"
click at [824, 427] on button "Next" at bounding box center [826, 438] width 75 height 38
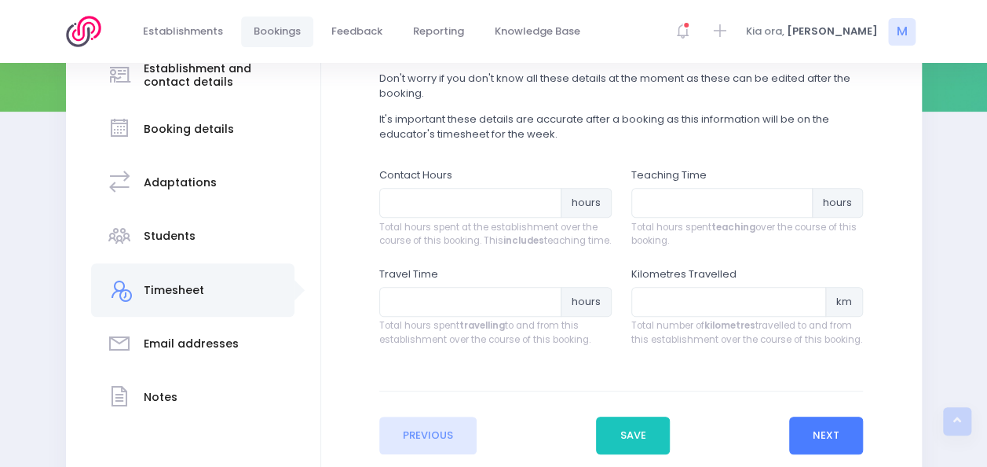
scroll to position [244, 0]
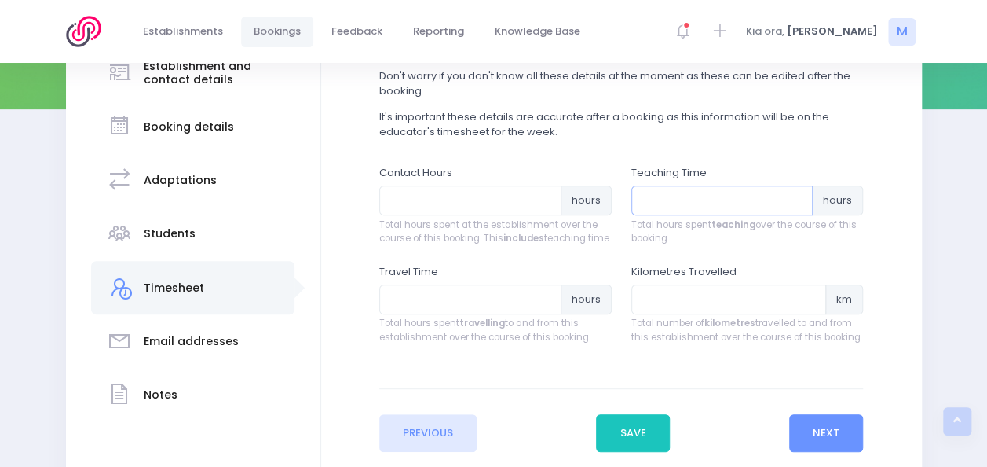
click at [661, 194] on input "number" at bounding box center [722, 200] width 182 height 30
type input "1.5"
click at [476, 313] on input "number" at bounding box center [470, 299] width 182 height 30
type input ".25"
click at [438, 203] on input "number" at bounding box center [470, 200] width 182 height 30
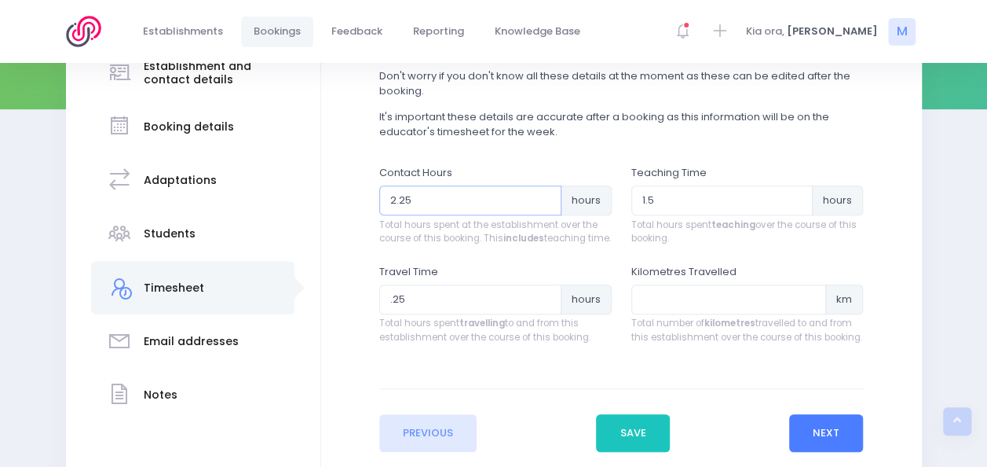
type input "2.25"
click at [812, 439] on button "Next" at bounding box center [826, 433] width 75 height 38
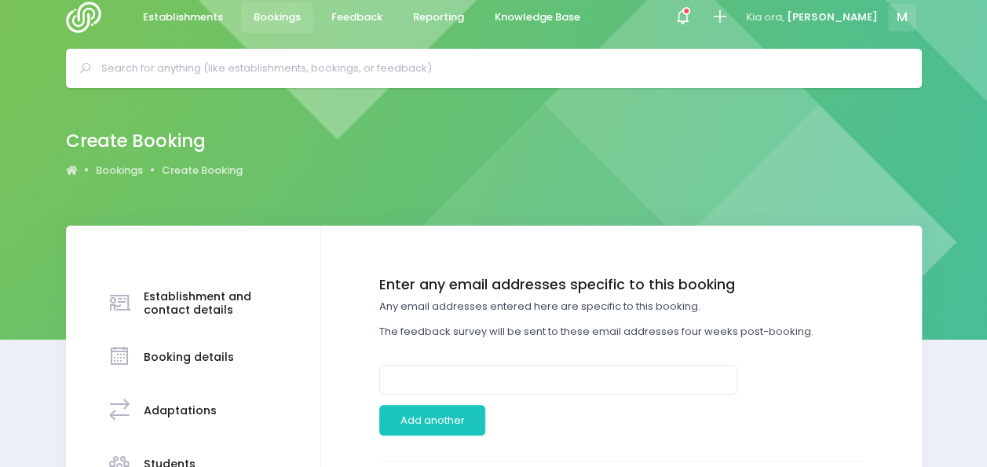
scroll to position [0, 0]
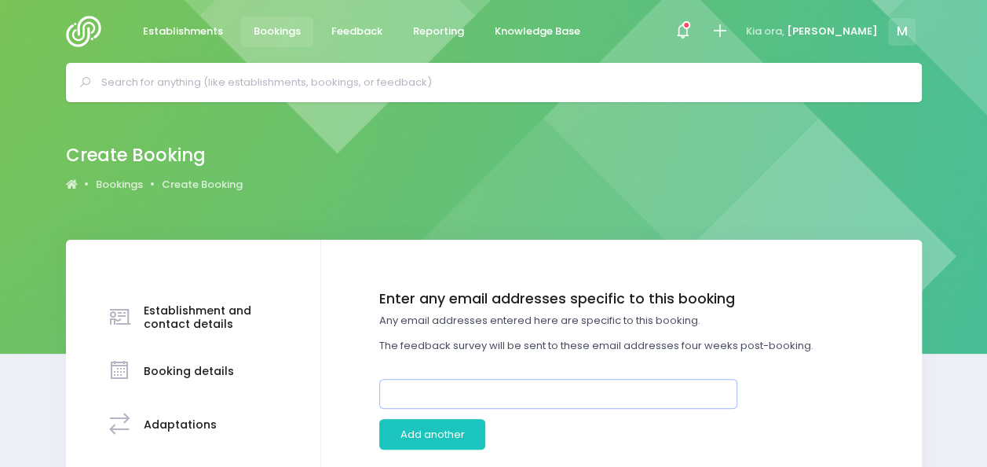
click at [542, 401] on input "email" at bounding box center [558, 394] width 358 height 30
paste input "[PERSON_NAME][EMAIL_ADDRESS][DOMAIN_NAME]>"
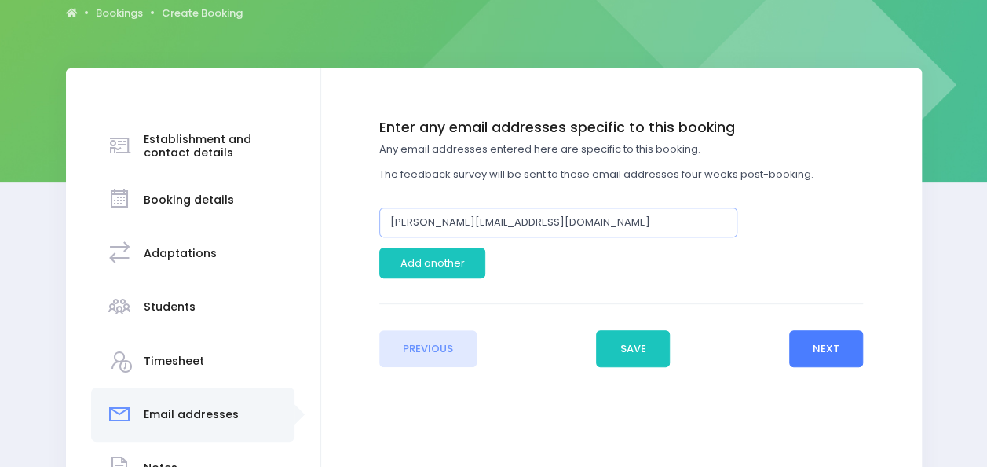
type input "[PERSON_NAME][EMAIL_ADDRESS][DOMAIN_NAME]"
click at [803, 339] on button "Next" at bounding box center [826, 349] width 75 height 38
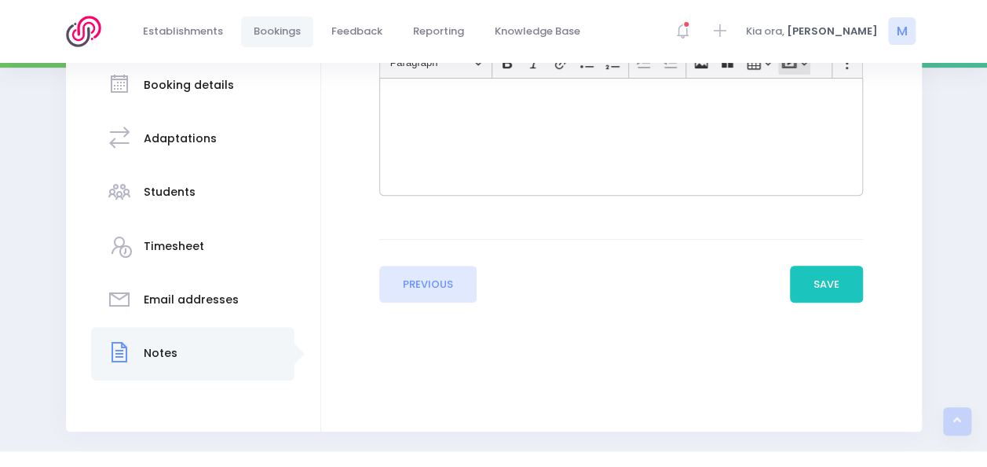
scroll to position [298, 0]
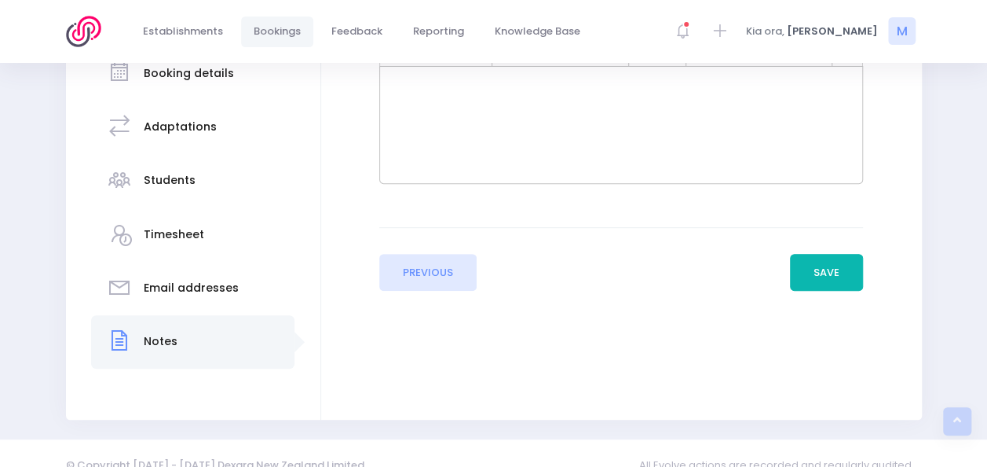
click at [820, 275] on button "Save" at bounding box center [827, 273] width 74 height 38
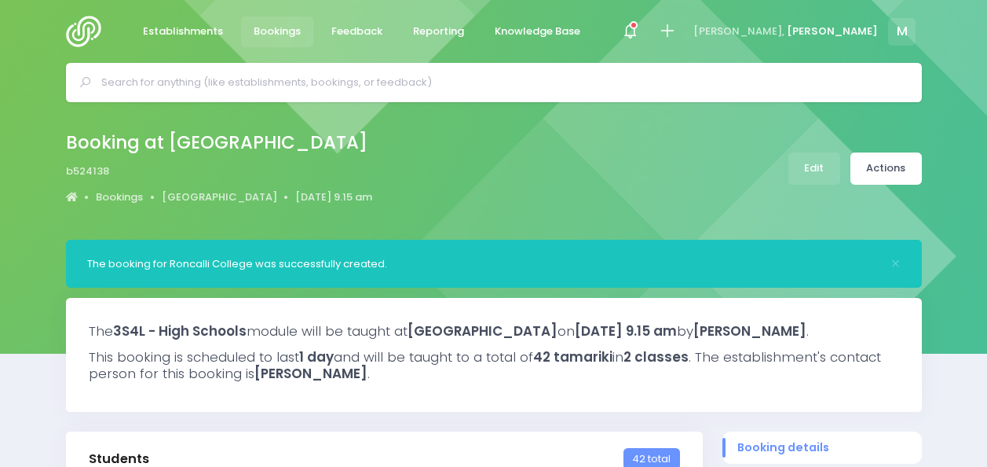
select select "5"
click at [880, 163] on link "Actions" at bounding box center [886, 168] width 71 height 32
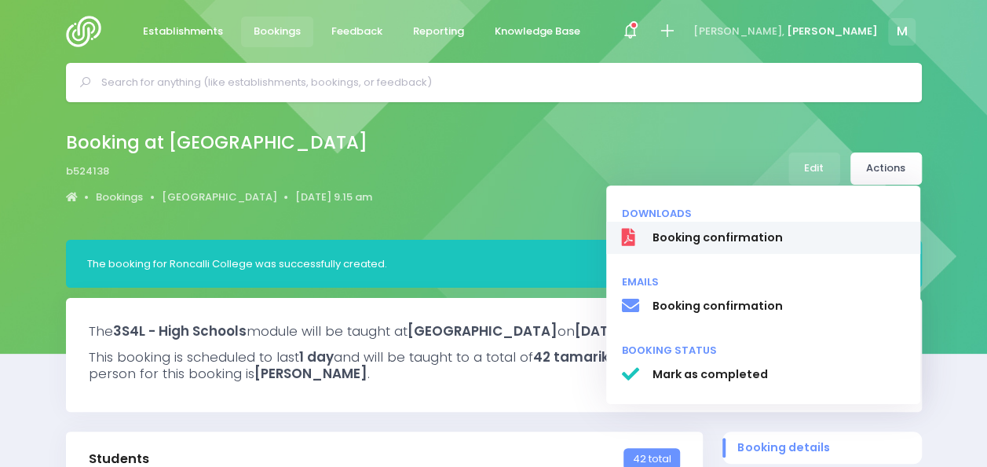
click at [751, 237] on span "Booking confirmation" at bounding box center [778, 237] width 253 height 16
